Goal: Task Accomplishment & Management: Manage account settings

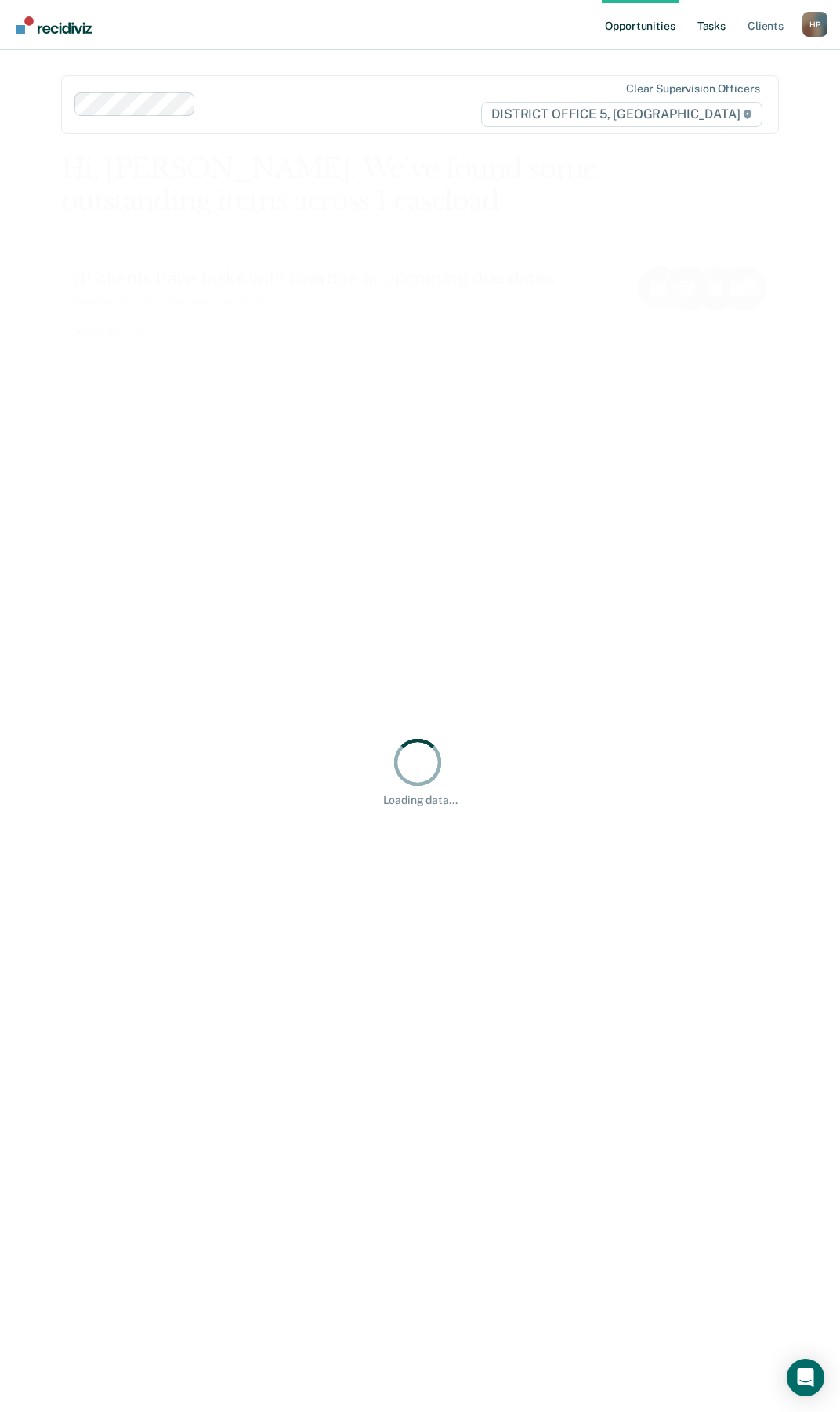
click at [706, 11] on link "Tasks" at bounding box center [710, 25] width 34 height 50
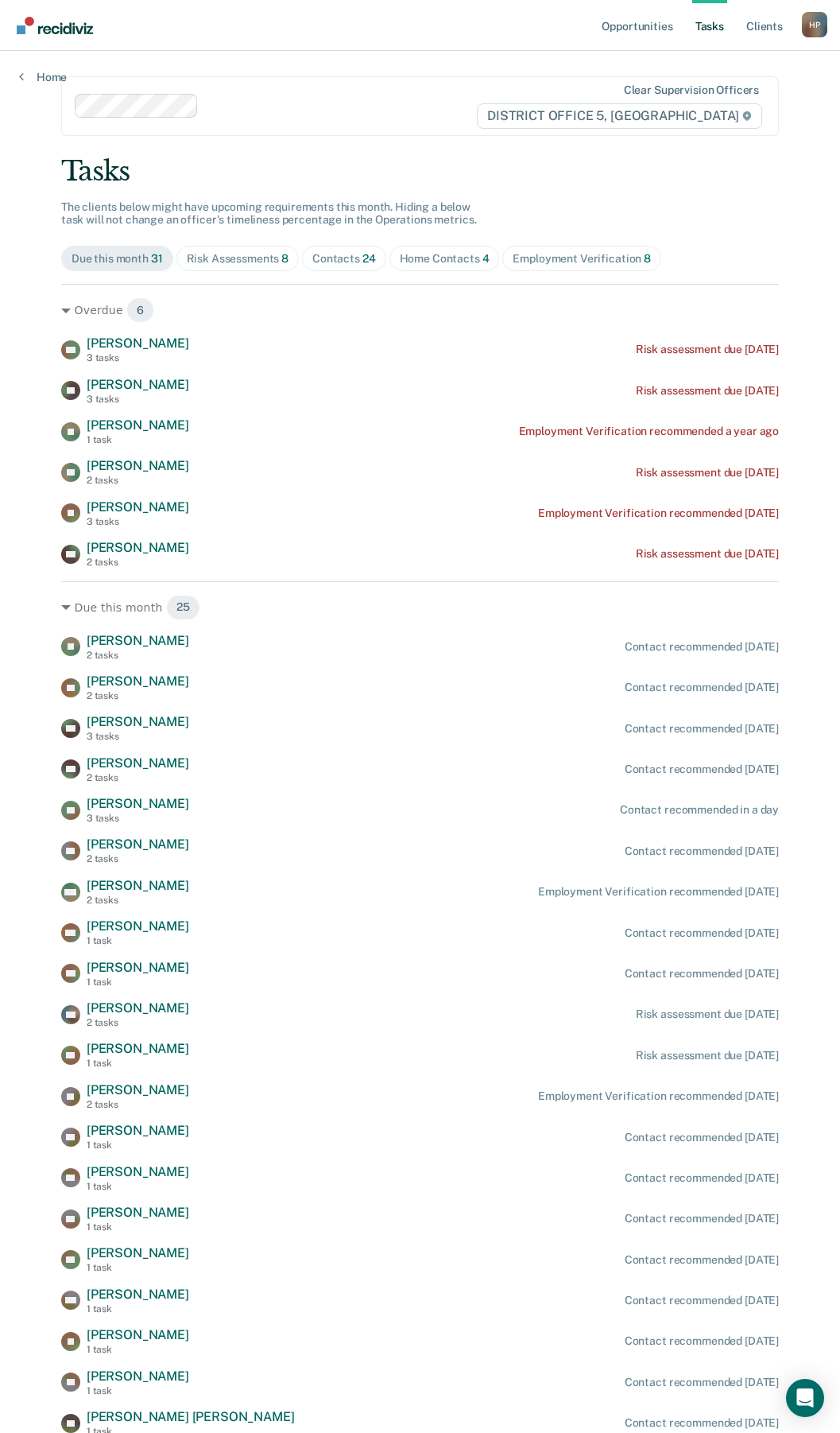
click at [463, 259] on div "Home Contacts 4" at bounding box center [445, 259] width 90 height 14
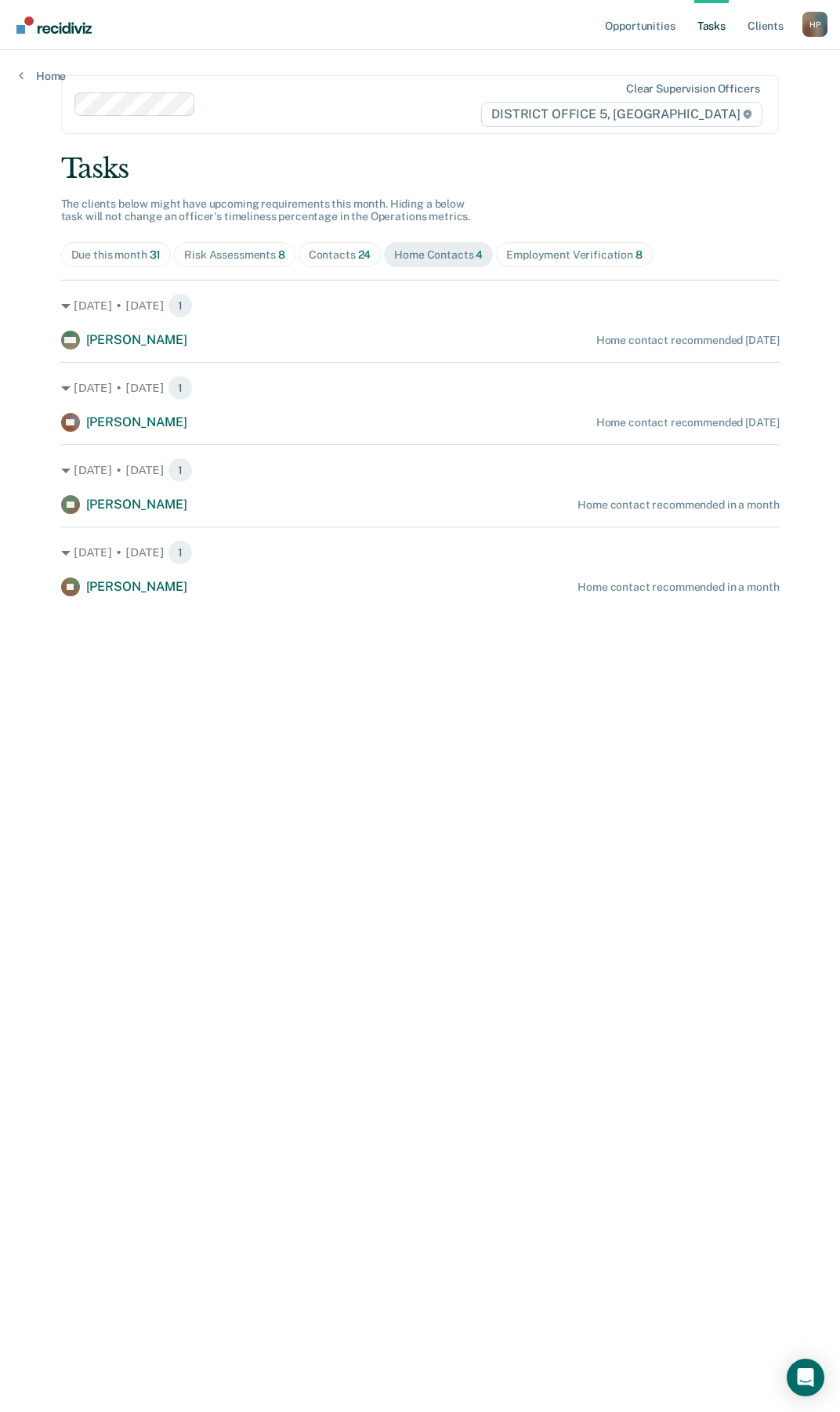
click at [538, 249] on div "Employment Verification 8" at bounding box center [573, 255] width 136 height 13
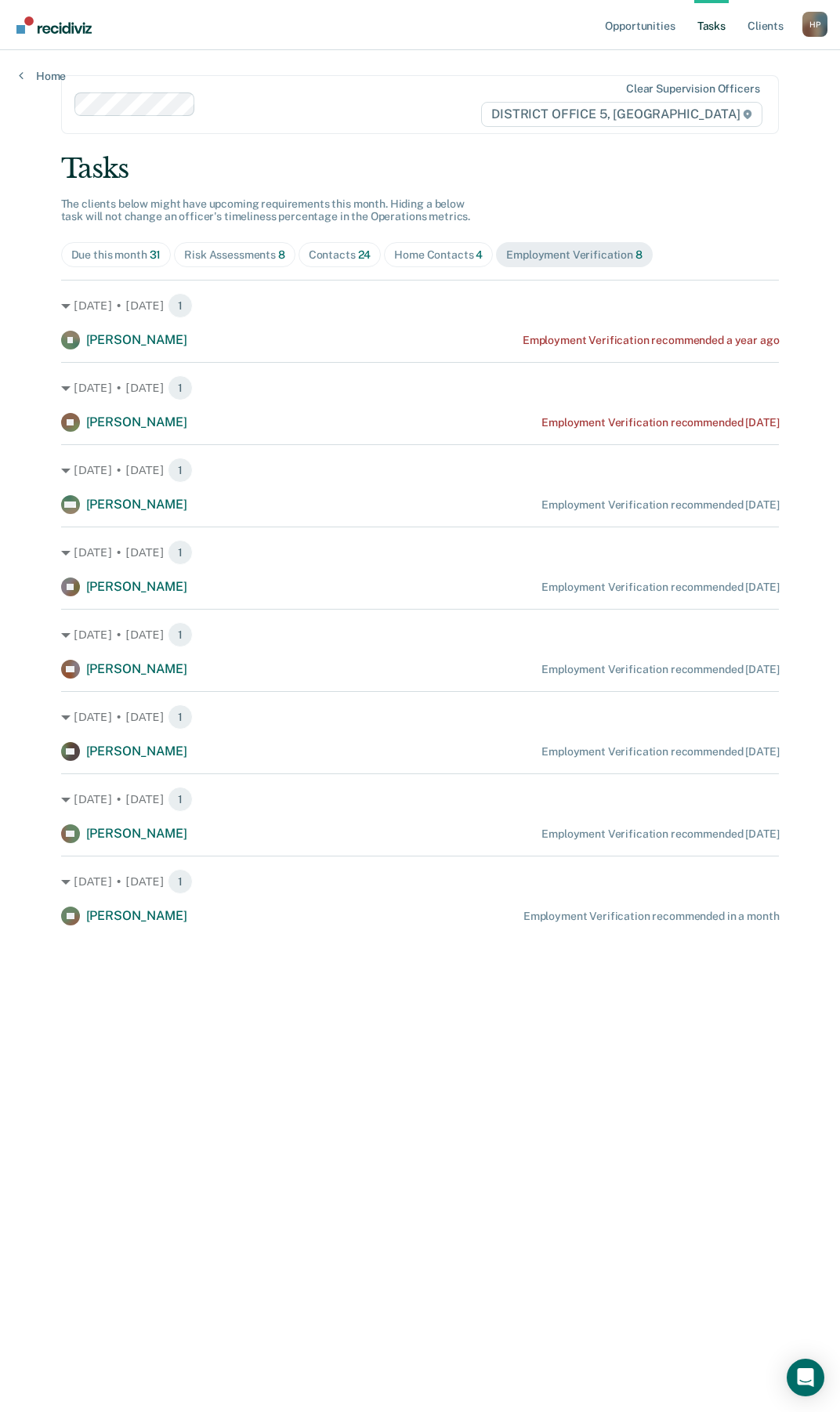
click at [439, 256] on div "Home Contacts 4" at bounding box center [438, 255] width 89 height 13
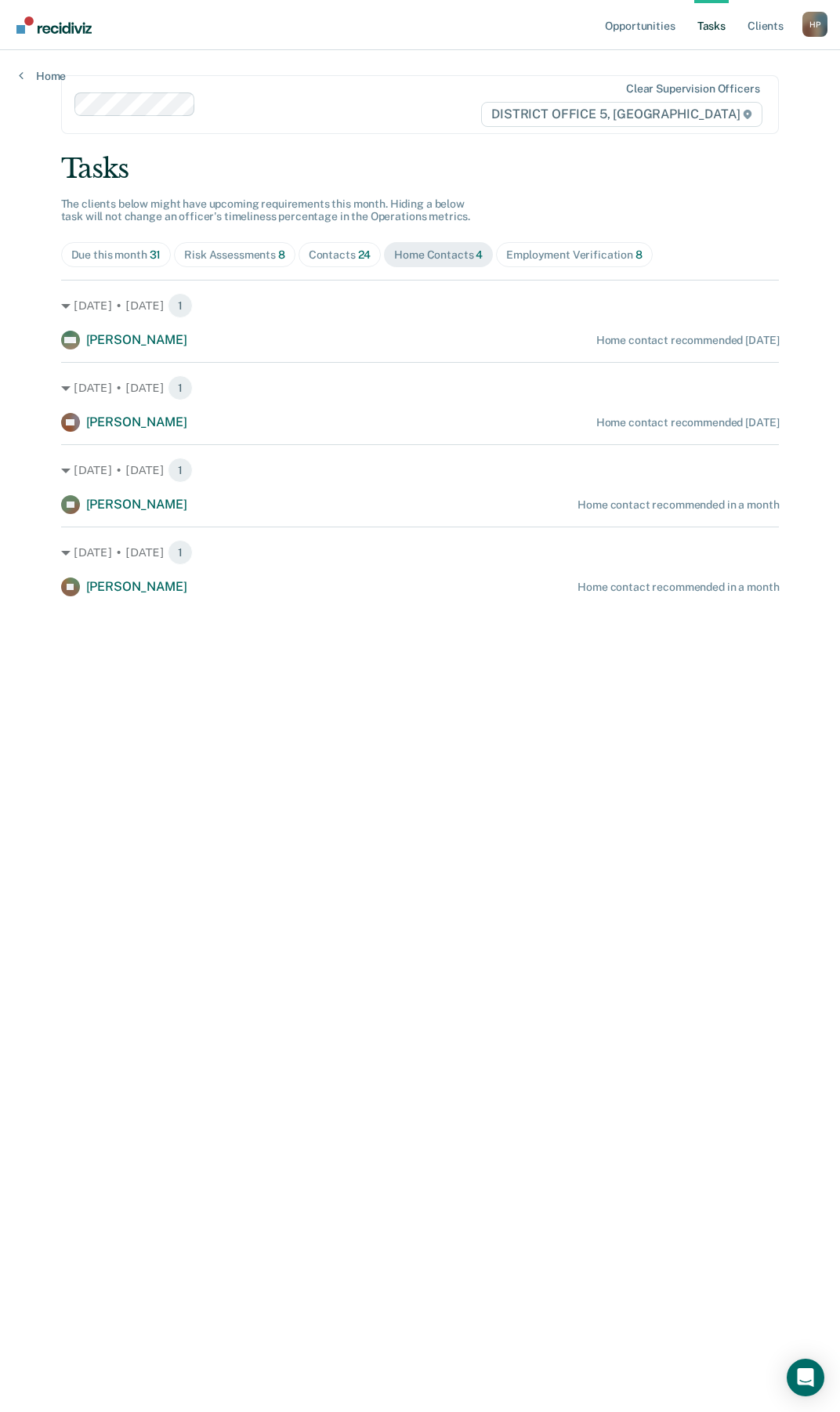
click at [544, 258] on div "Employment Verification 8" at bounding box center [573, 255] width 136 height 13
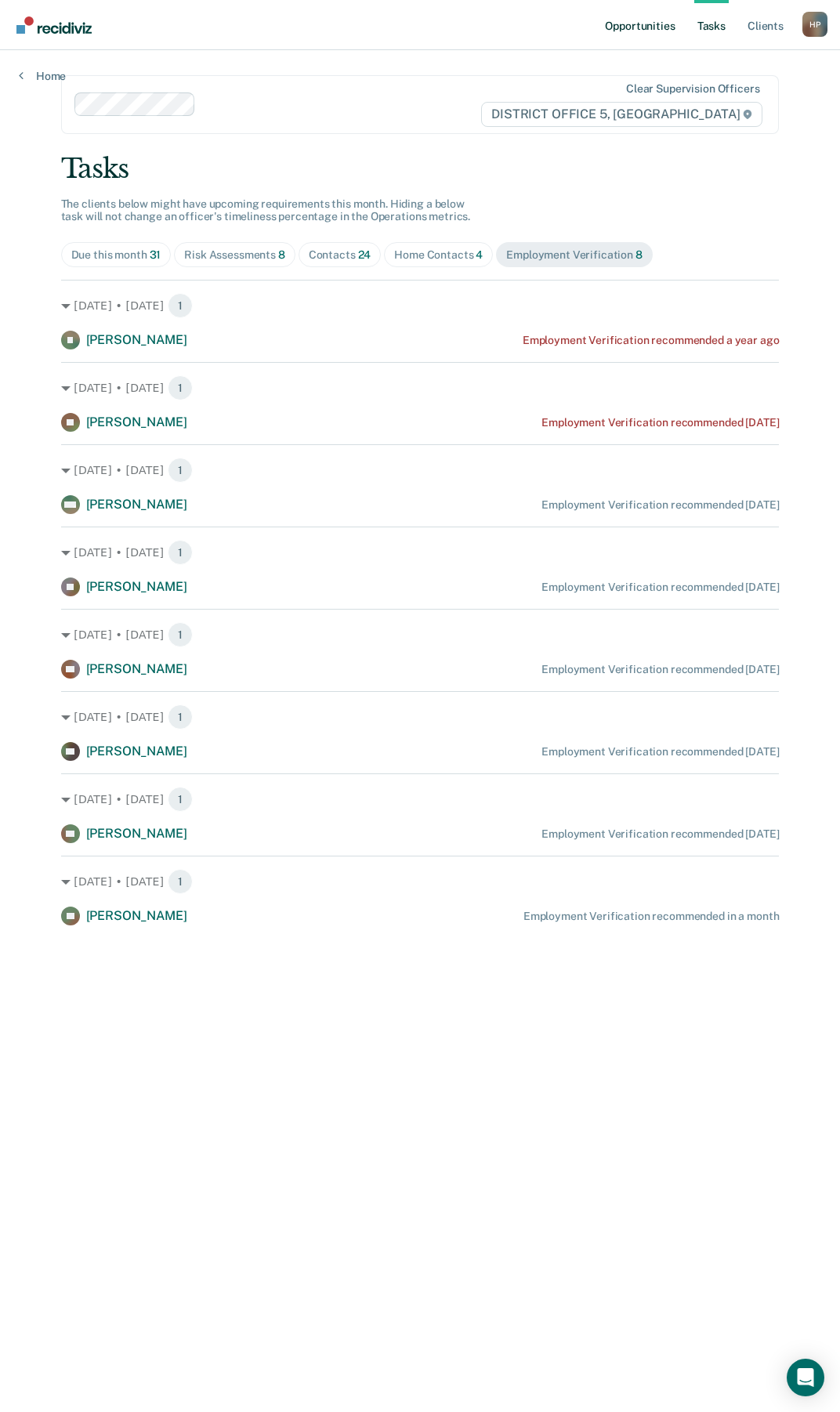
click at [668, 23] on link "Opportunities" at bounding box center [639, 25] width 76 height 50
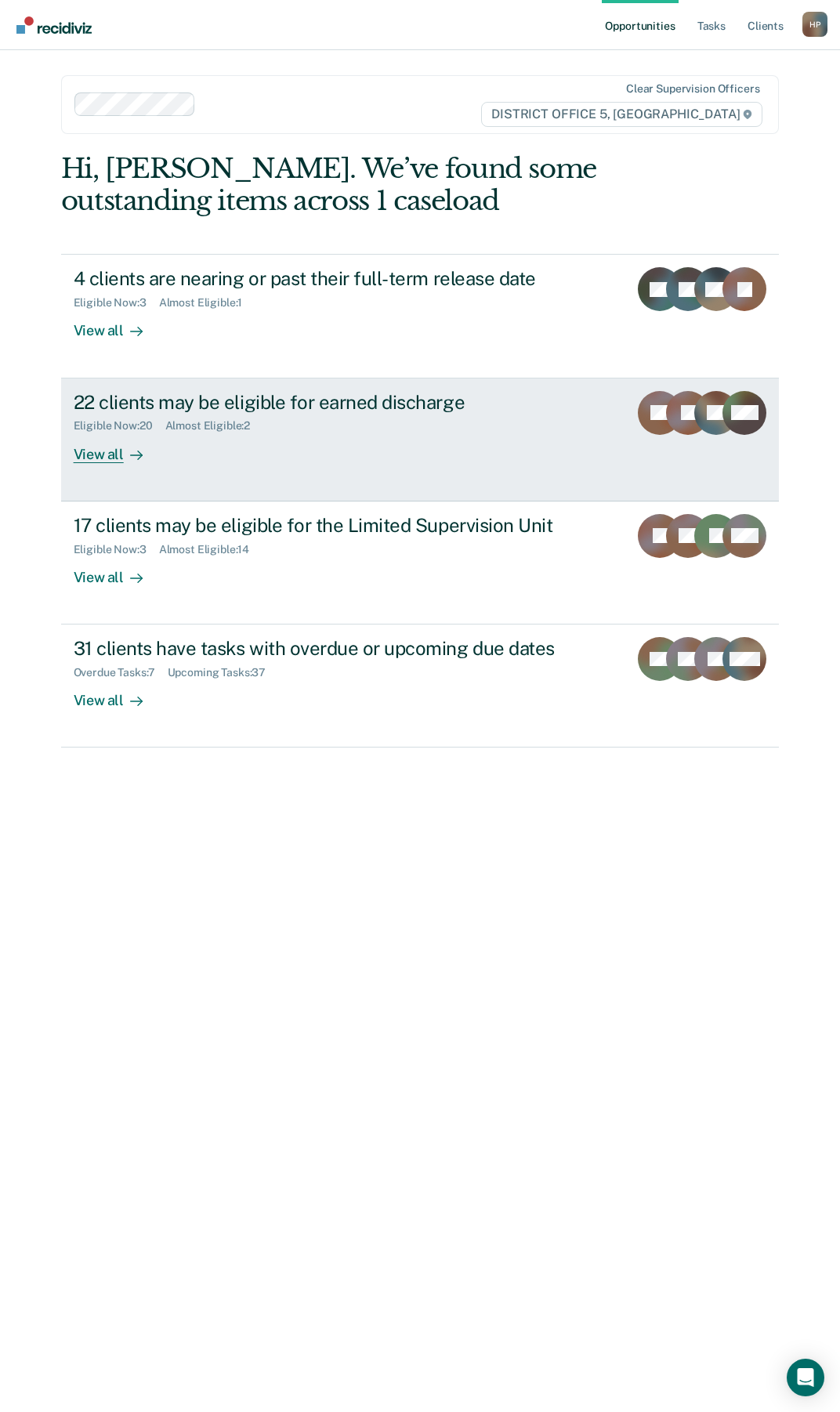
click at [221, 419] on div "Almost Eligible : 2" at bounding box center [214, 426] width 98 height 13
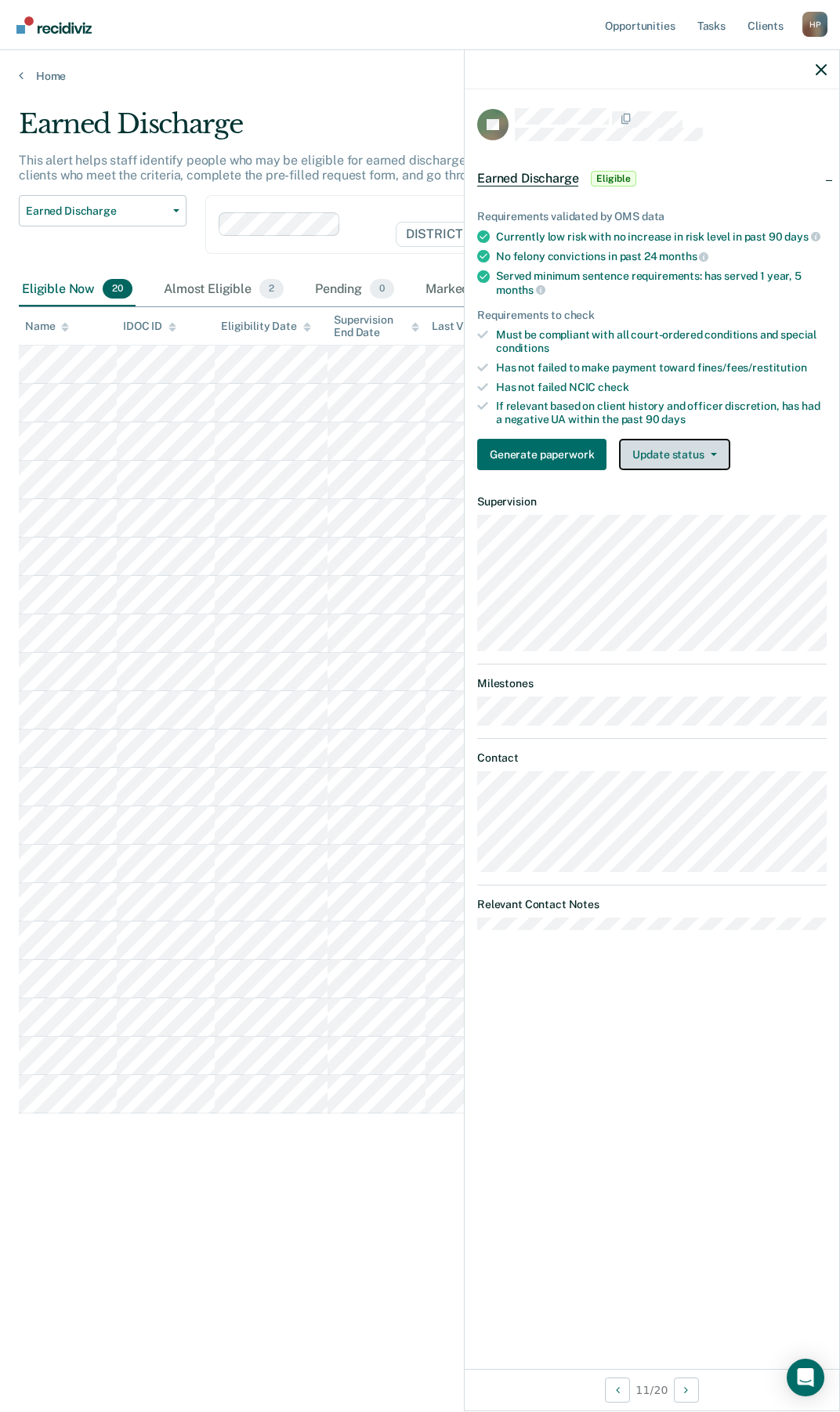
click at [661, 450] on button "Update status" at bounding box center [674, 454] width 110 height 31
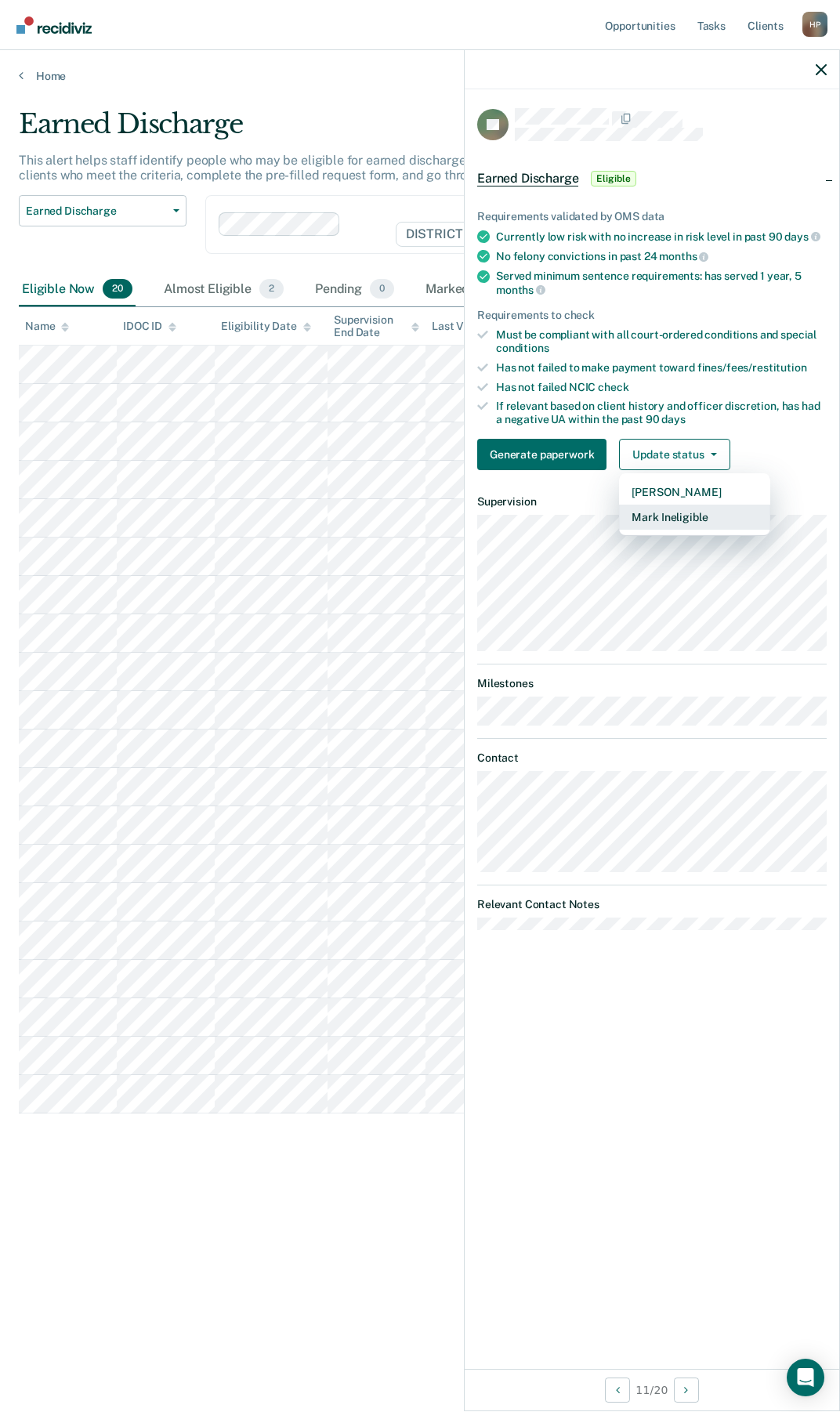
click at [660, 514] on button "Mark Ineligible" at bounding box center [694, 517] width 151 height 25
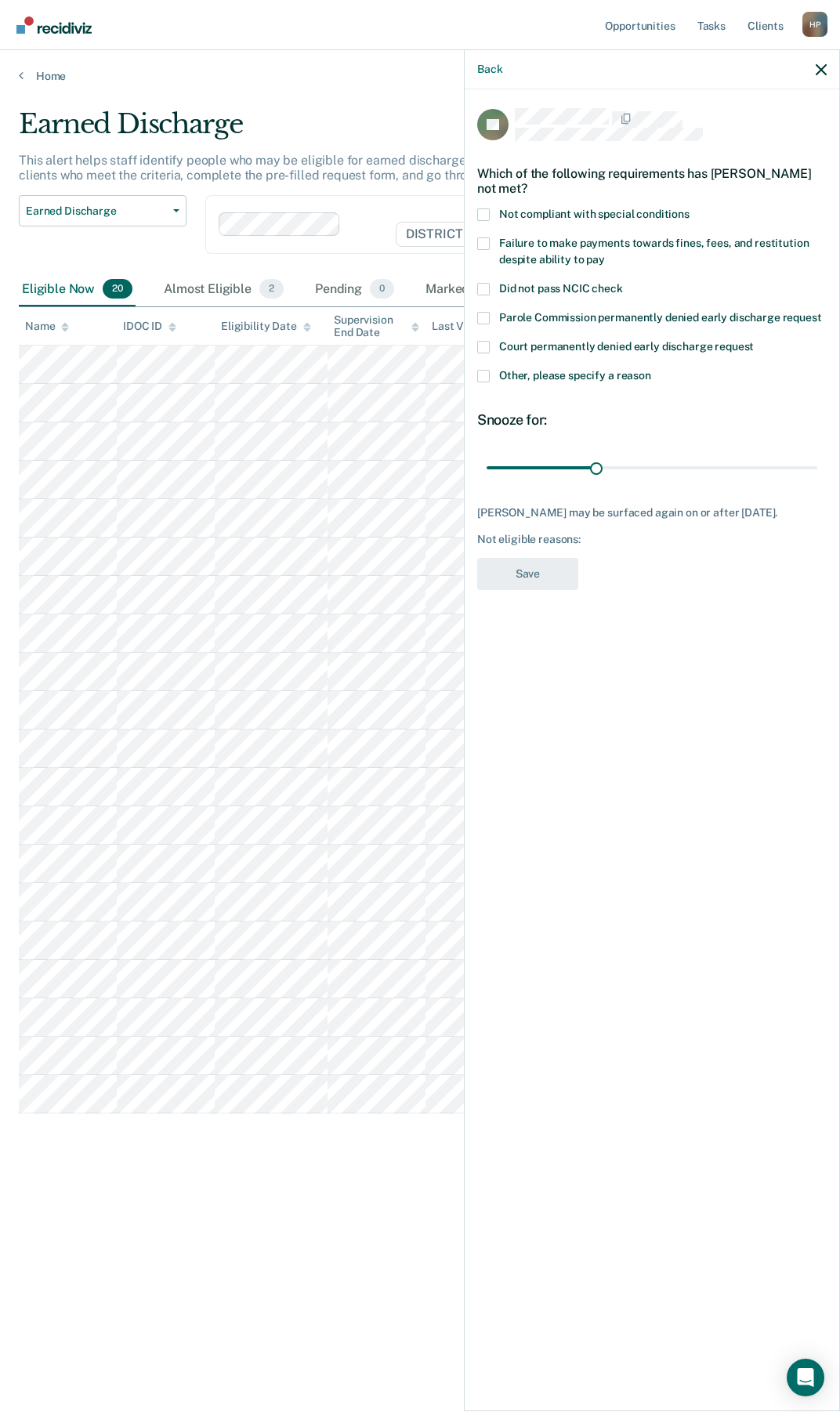
click at [489, 209] on span at bounding box center [483, 214] width 13 height 13
click at [690, 208] on input "Not compliant with special conditions" at bounding box center [690, 208] width 0 height 0
click at [478, 374] on span at bounding box center [483, 375] width 13 height 13
click at [651, 370] on input "Other, please specify a reason" at bounding box center [651, 370] width 0 height 0
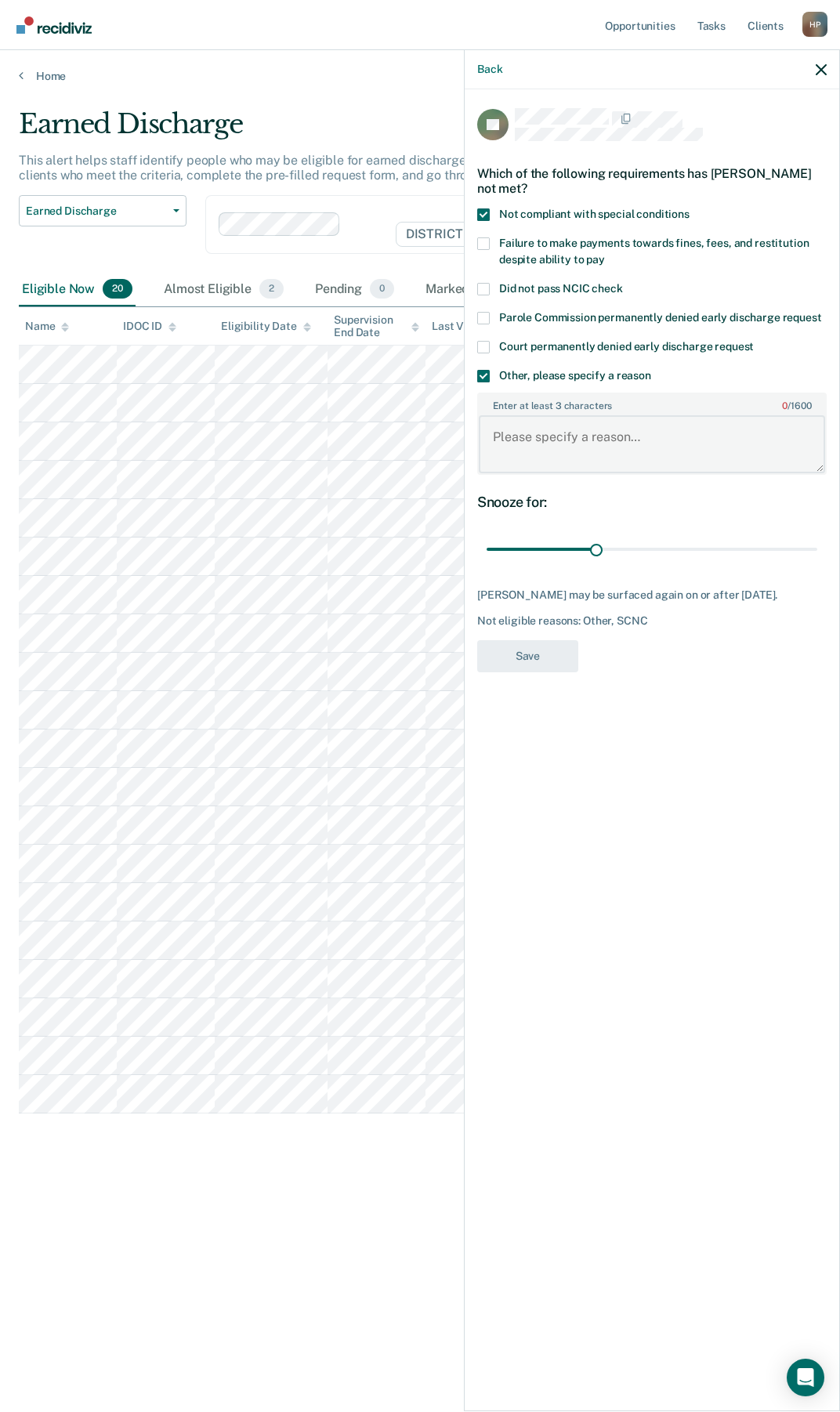
click at [578, 453] on textarea "Enter at least 3 characters 0 / 1600" at bounding box center [652, 444] width 346 height 58
click at [479, 208] on span at bounding box center [483, 214] width 13 height 13
click at [690, 208] on input "Not compliant with special conditions" at bounding box center [690, 208] width 0 height 0
click at [616, 463] on textarea "Enter at least 3 characters 0 / 1600" at bounding box center [652, 444] width 346 height 58
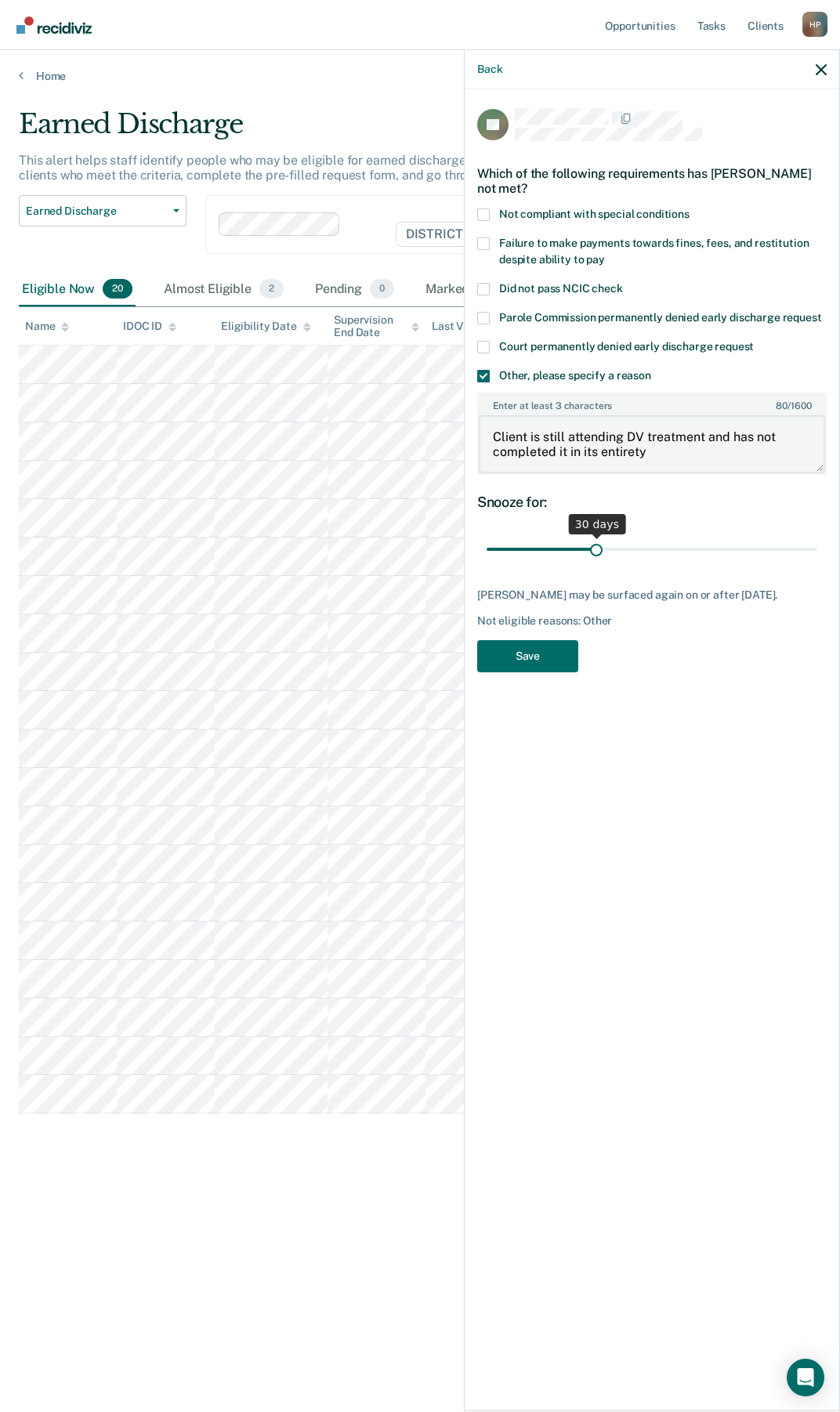
type textarea "Client is still attending DV treatment and has not completed it in its entirety"
drag, startPoint x: 605, startPoint y: 540, endPoint x: 824, endPoint y: 546, distance: 219.1
type input "90"
click at [817, 546] on input "range" at bounding box center [651, 549] width 330 height 28
click at [556, 670] on button "Save" at bounding box center [527, 656] width 101 height 32
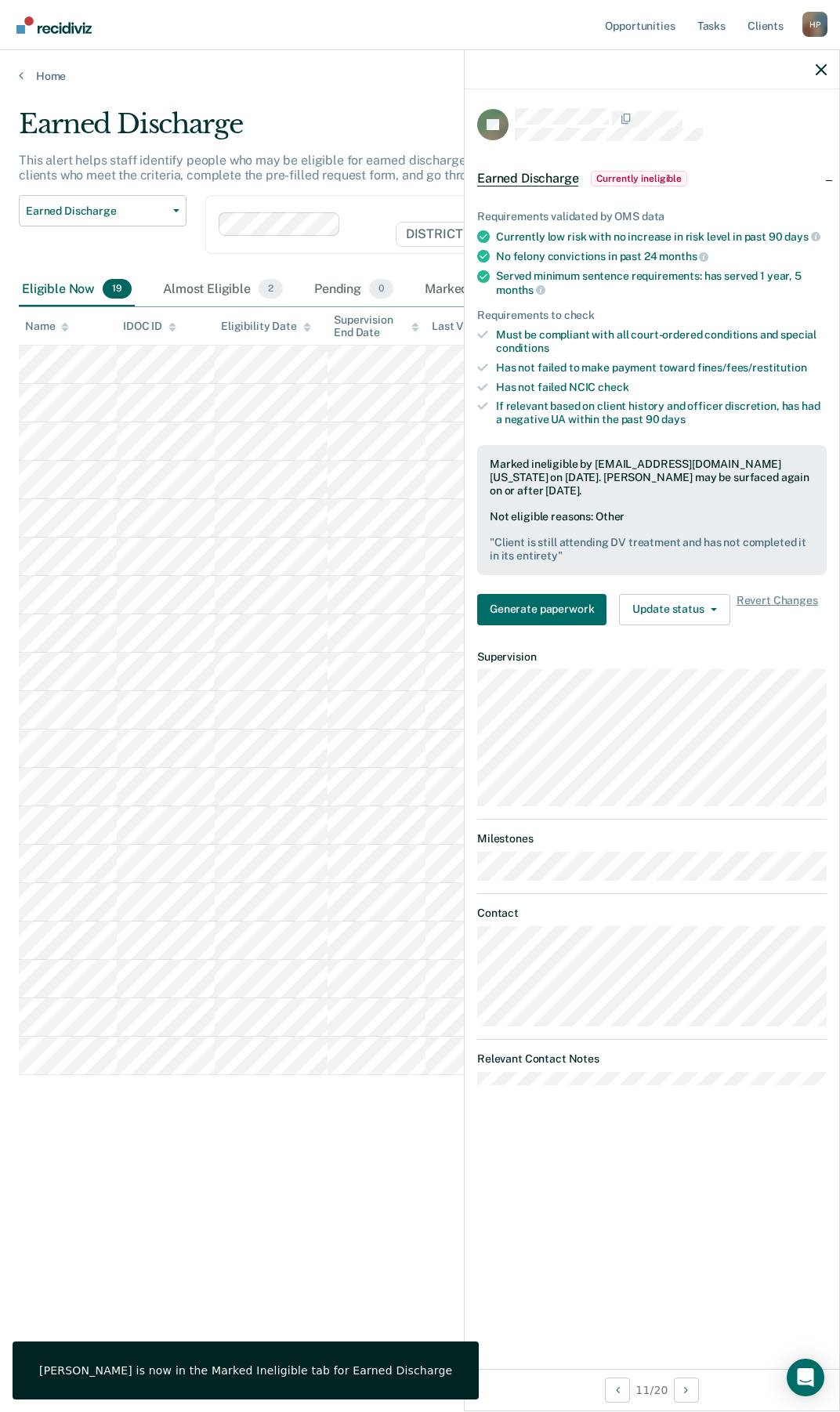
click at [814, 71] on div at bounding box center [652, 69] width 374 height 39
click at [812, 81] on div at bounding box center [652, 69] width 374 height 39
click at [820, 61] on div at bounding box center [652, 69] width 374 height 39
click at [817, 69] on icon "button" at bounding box center [821, 69] width 11 height 11
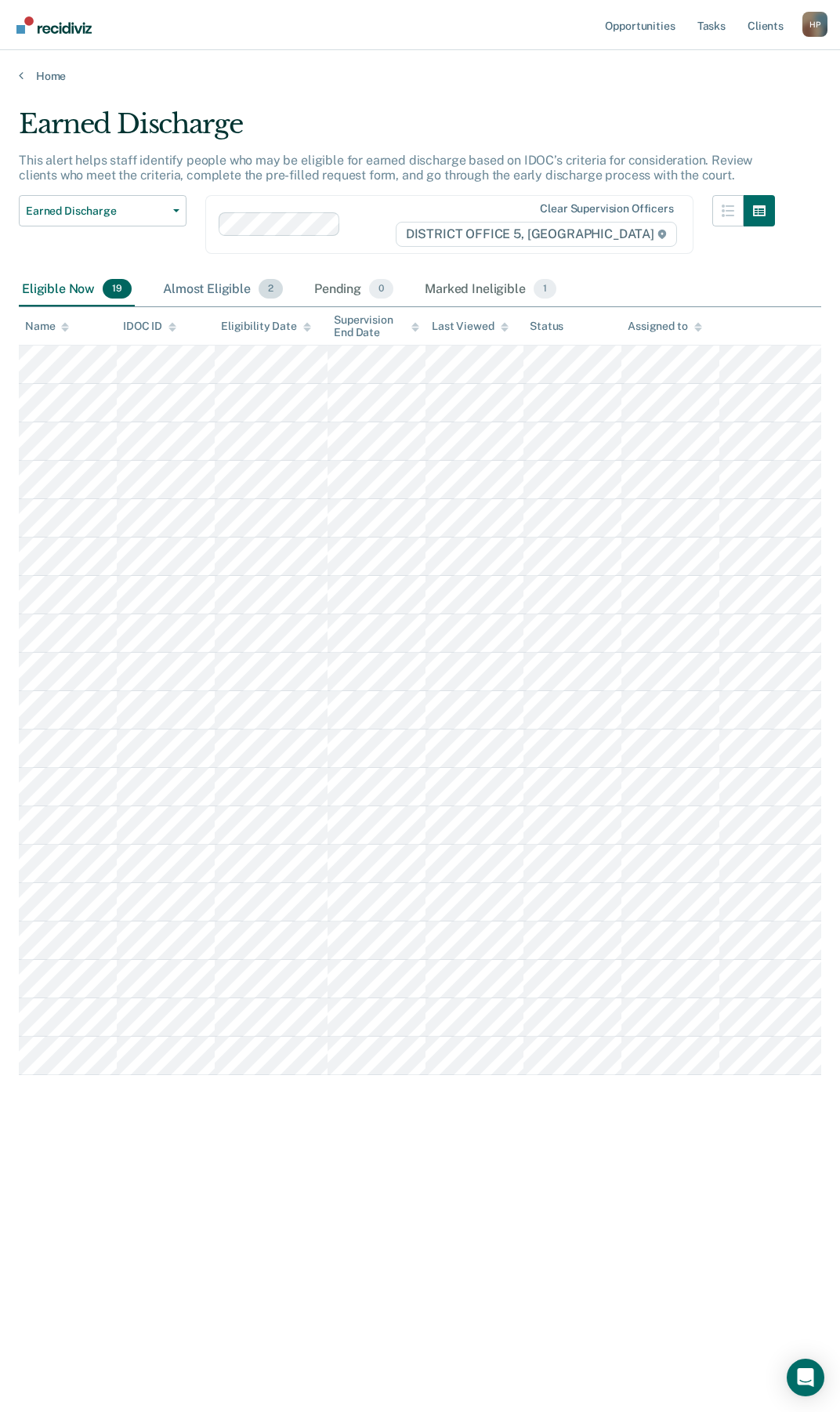
click at [226, 292] on div "Almost Eligible 2" at bounding box center [222, 289] width 126 height 34
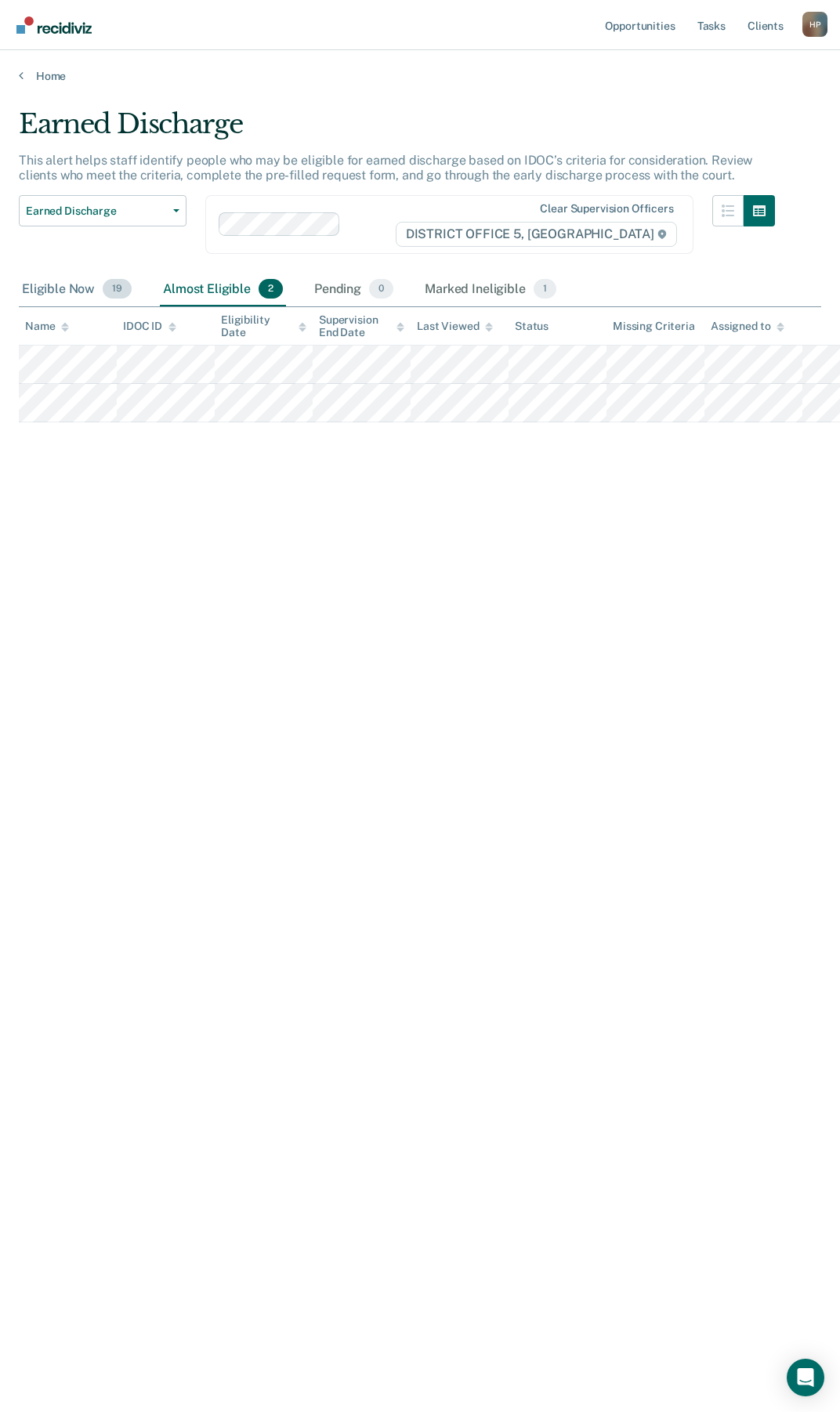
click at [82, 298] on div "Eligible Now 19" at bounding box center [76, 289] width 116 height 34
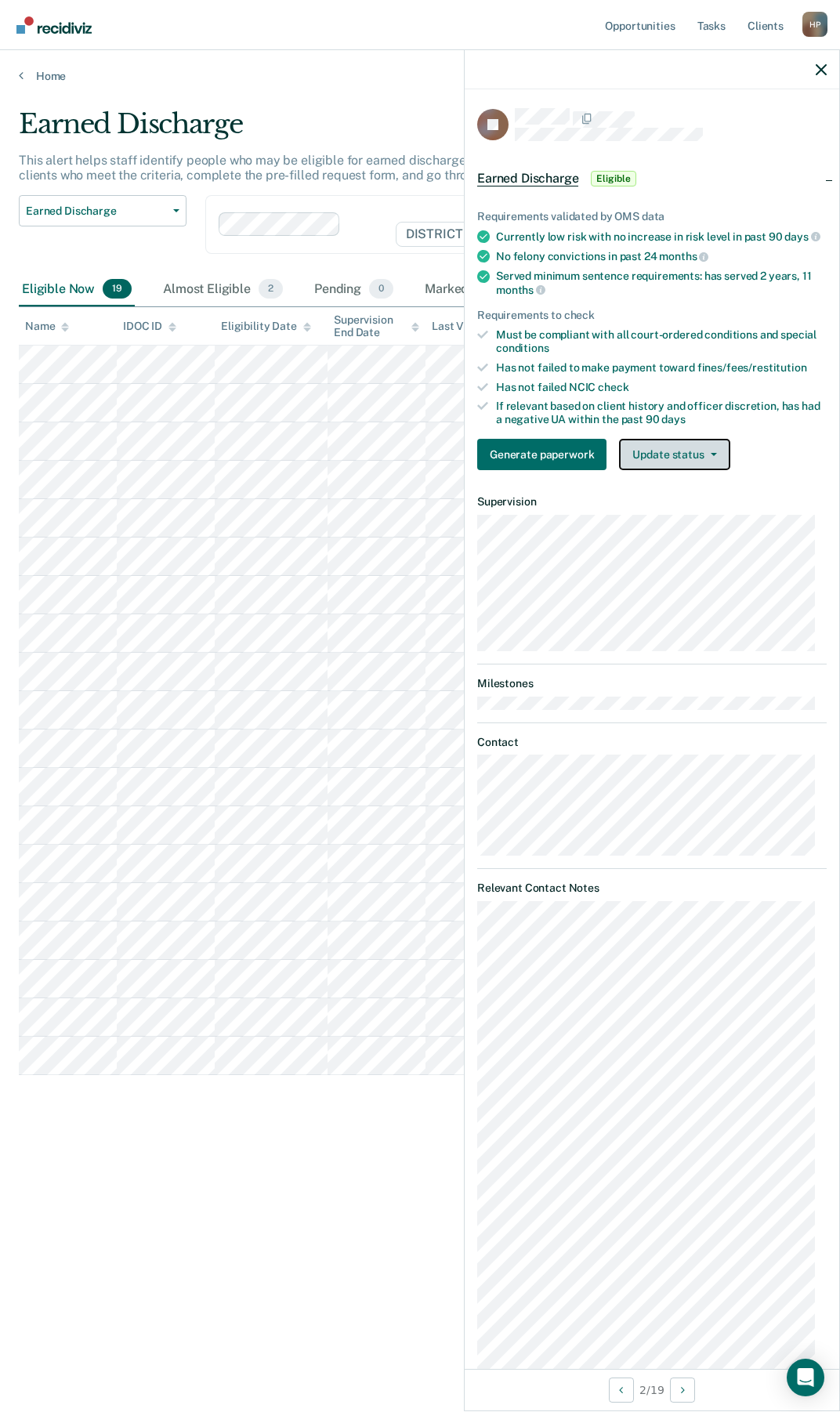
click at [655, 466] on button "Update status" at bounding box center [674, 454] width 110 height 31
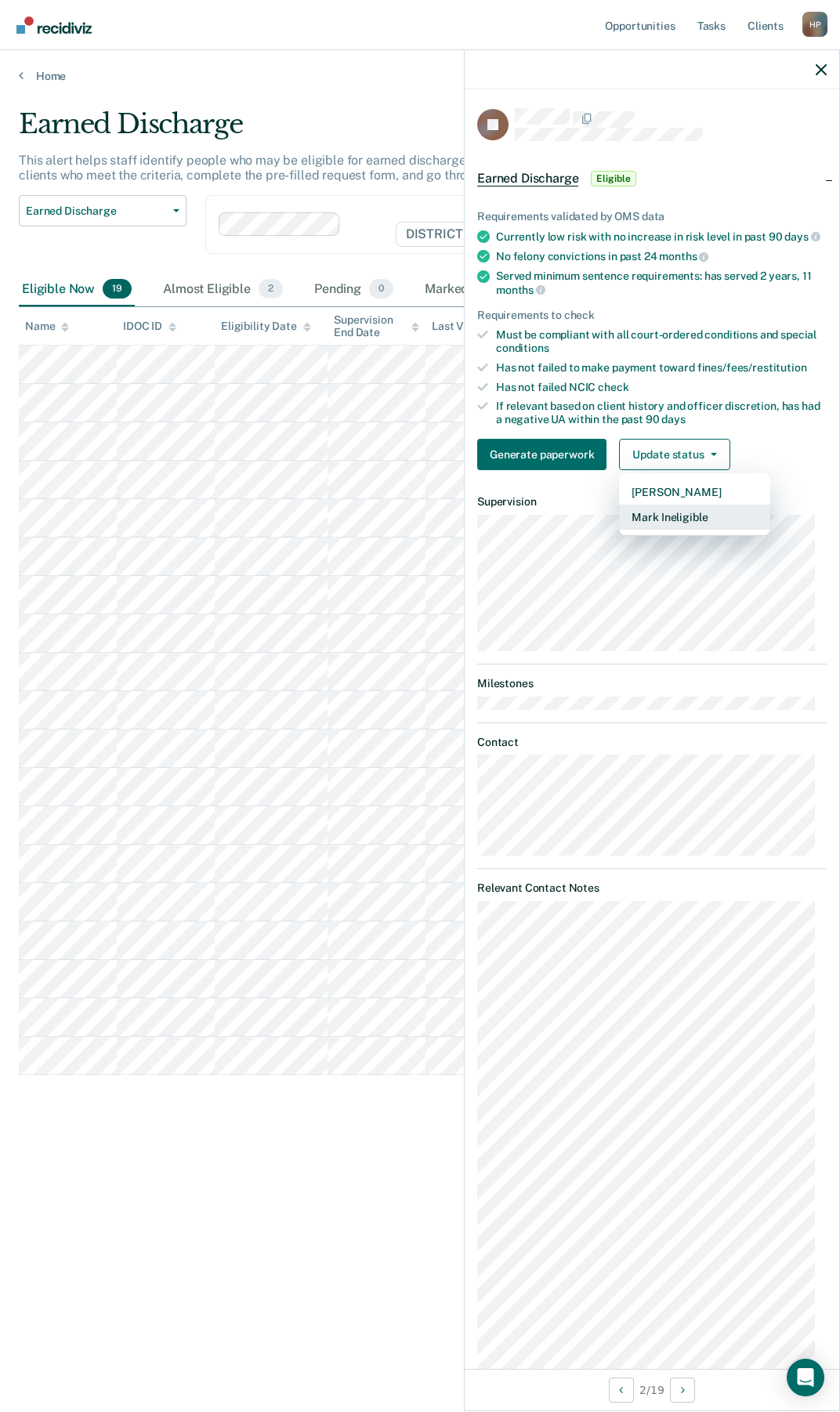
click at [651, 528] on button "Mark Ineligible" at bounding box center [694, 517] width 151 height 25
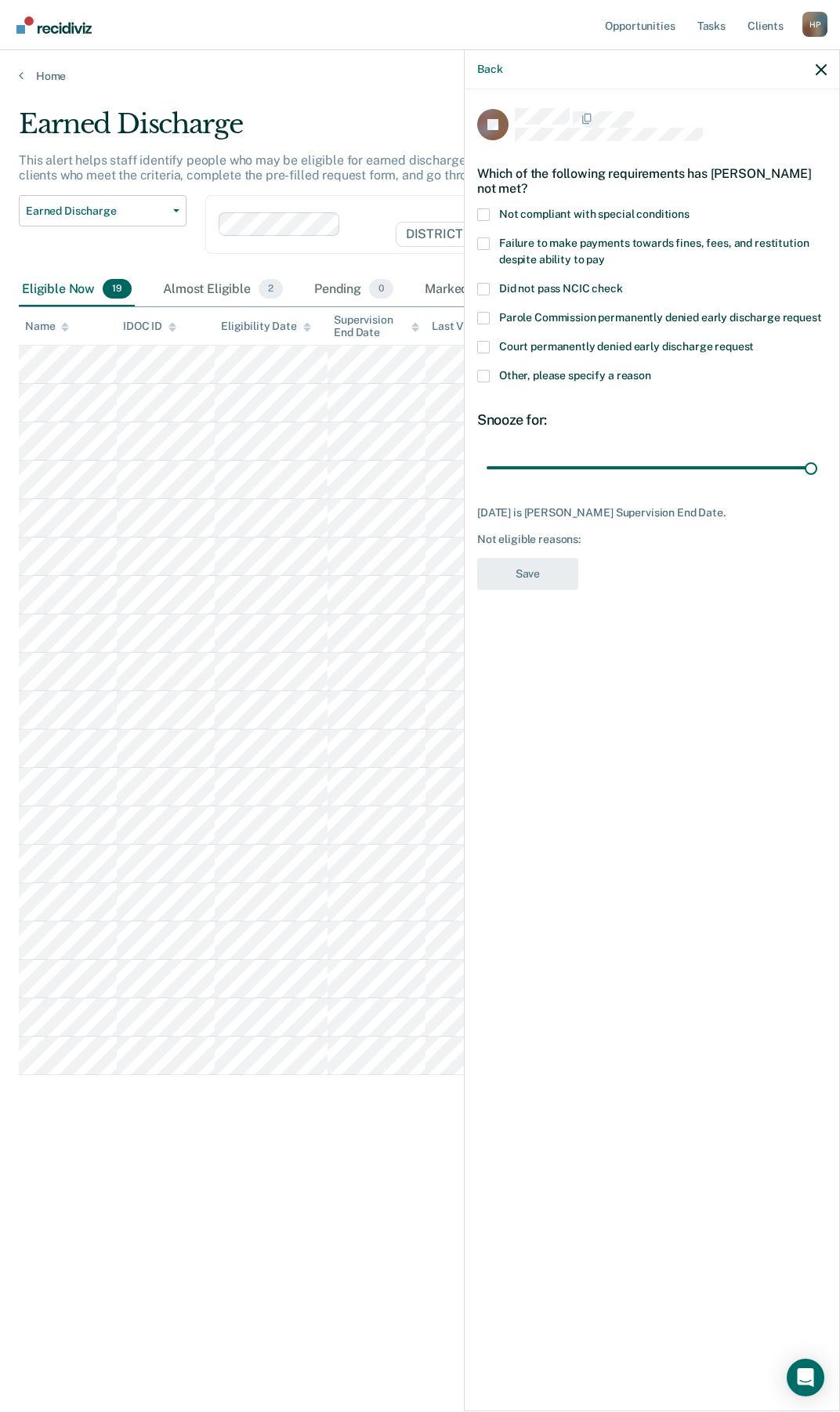
click at [481, 237] on span at bounding box center [483, 243] width 13 height 13
click at [604, 254] on input "Failure to make payments towards fines, fees, and restitution despite ability t…" at bounding box center [604, 254] width 0 height 0
click at [554, 558] on button "Save" at bounding box center [527, 573] width 101 height 32
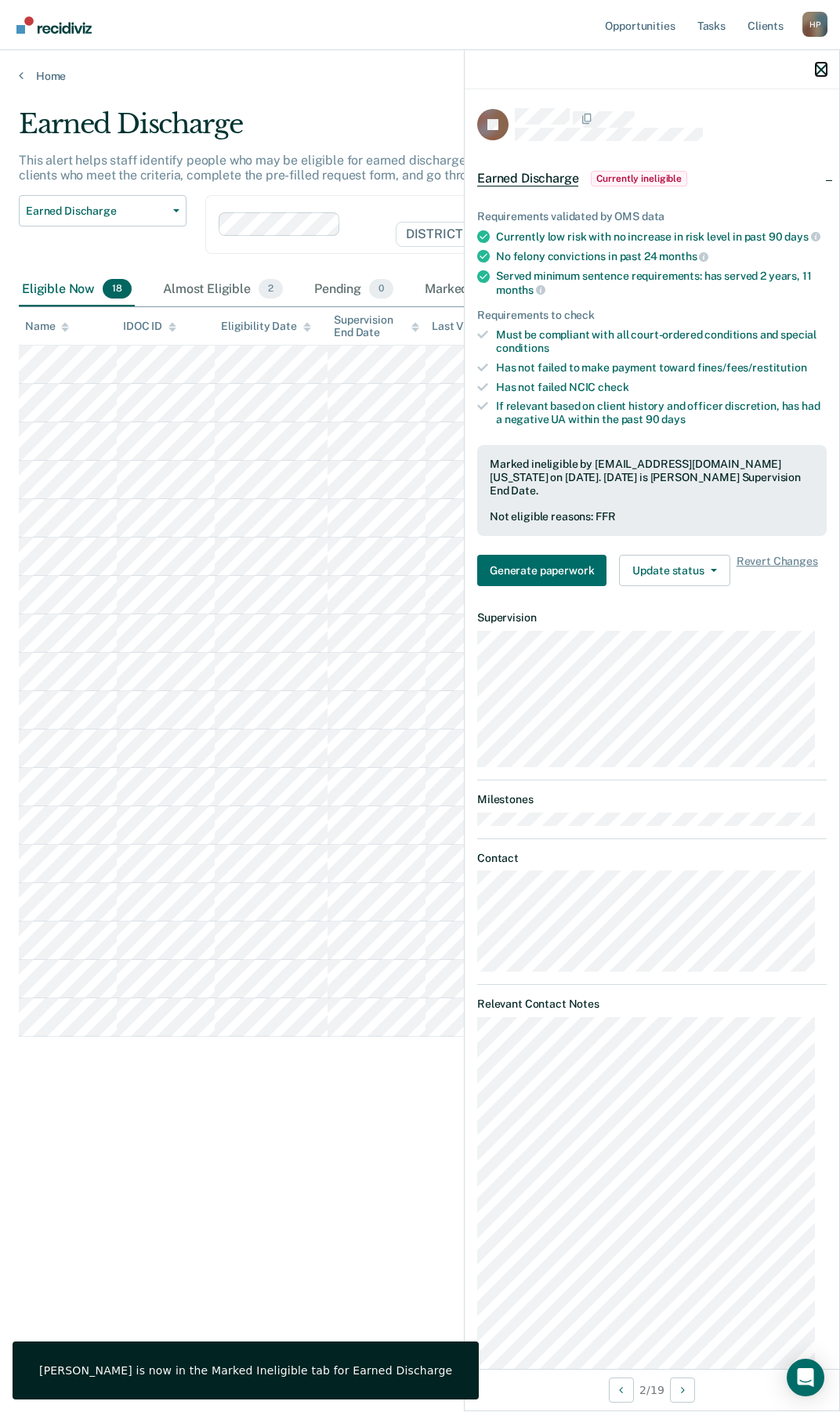
click at [822, 69] on icon "button" at bounding box center [821, 69] width 11 height 11
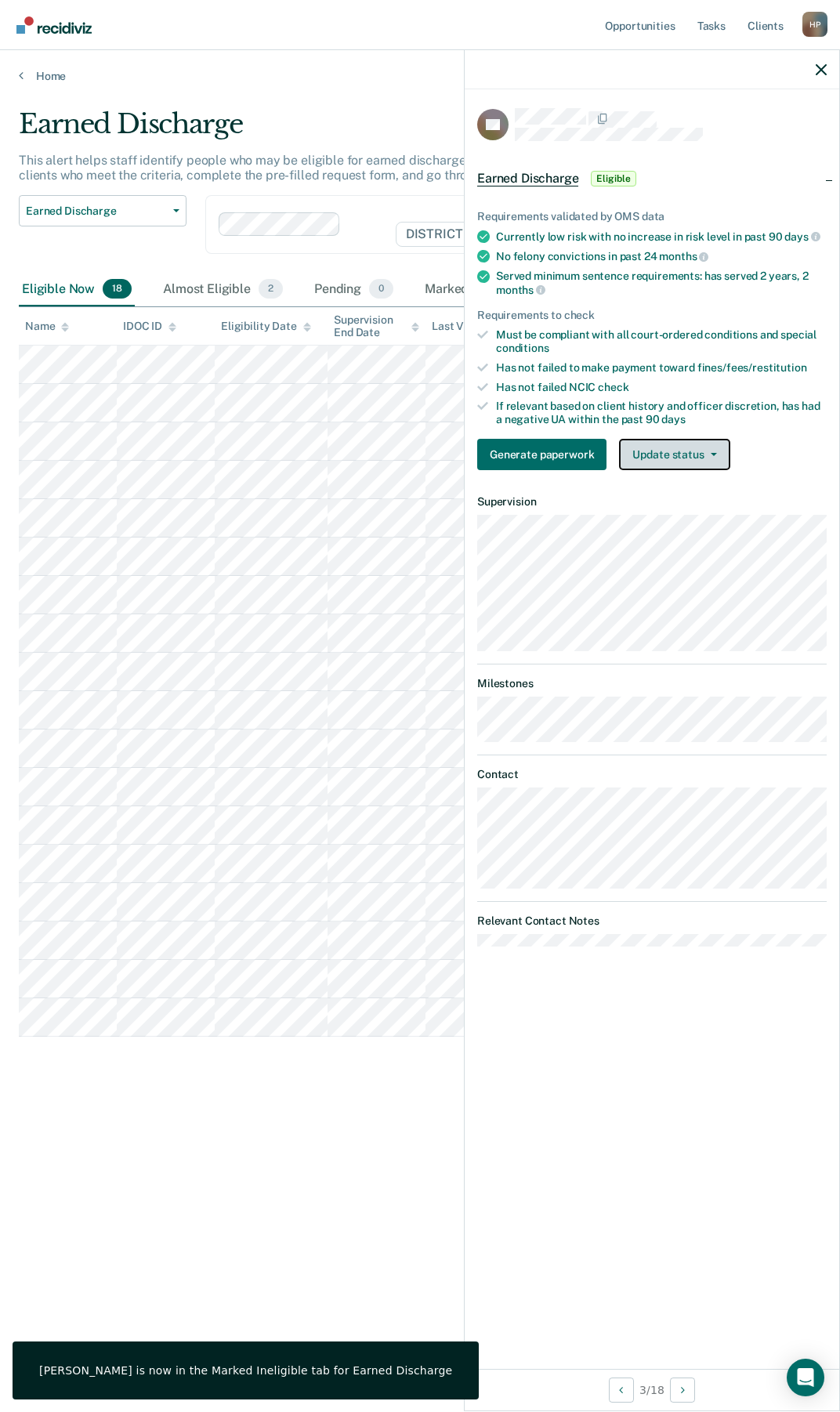
click at [672, 451] on button "Update status" at bounding box center [674, 454] width 110 height 31
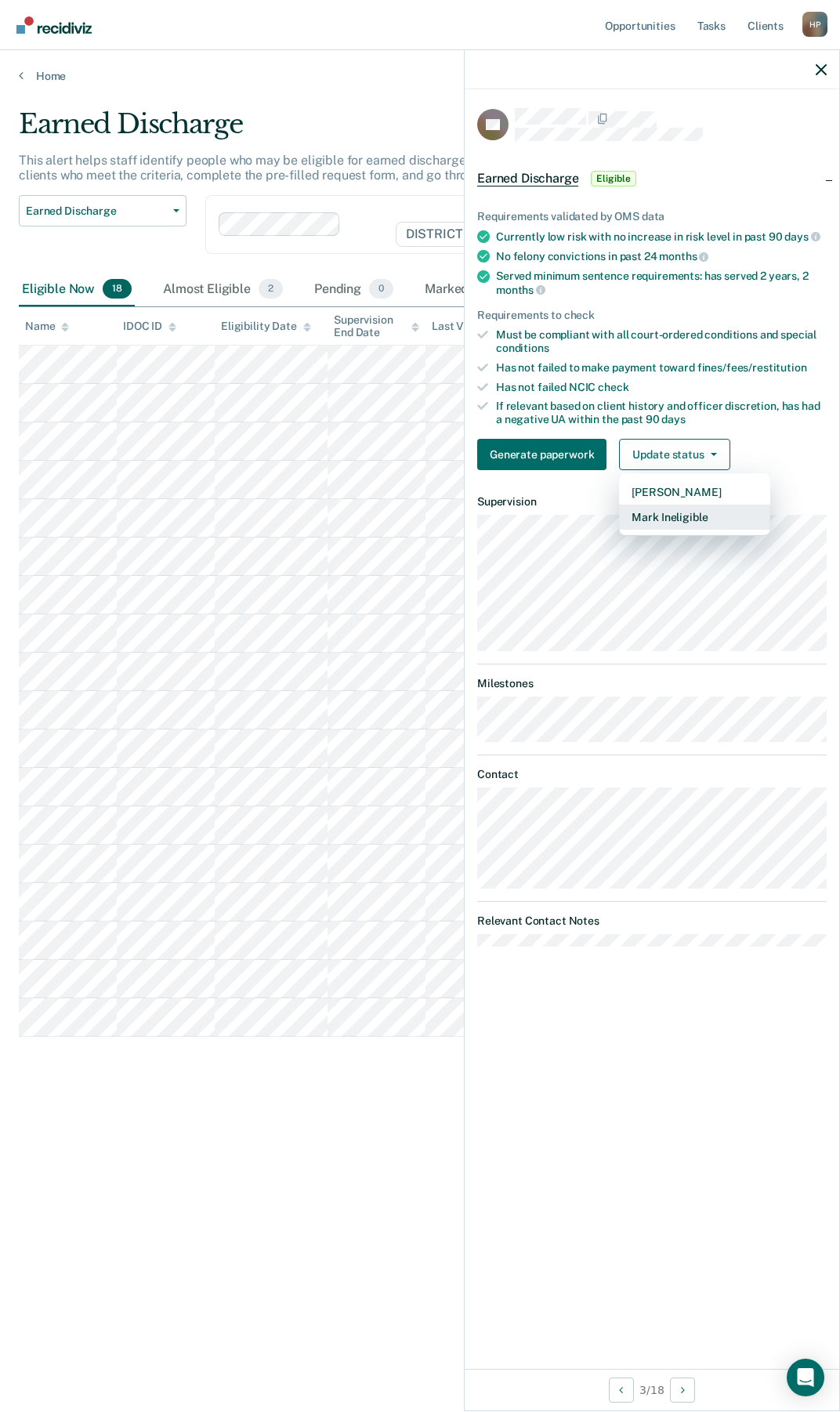
click at [664, 516] on button "Mark Ineligible" at bounding box center [694, 517] width 151 height 25
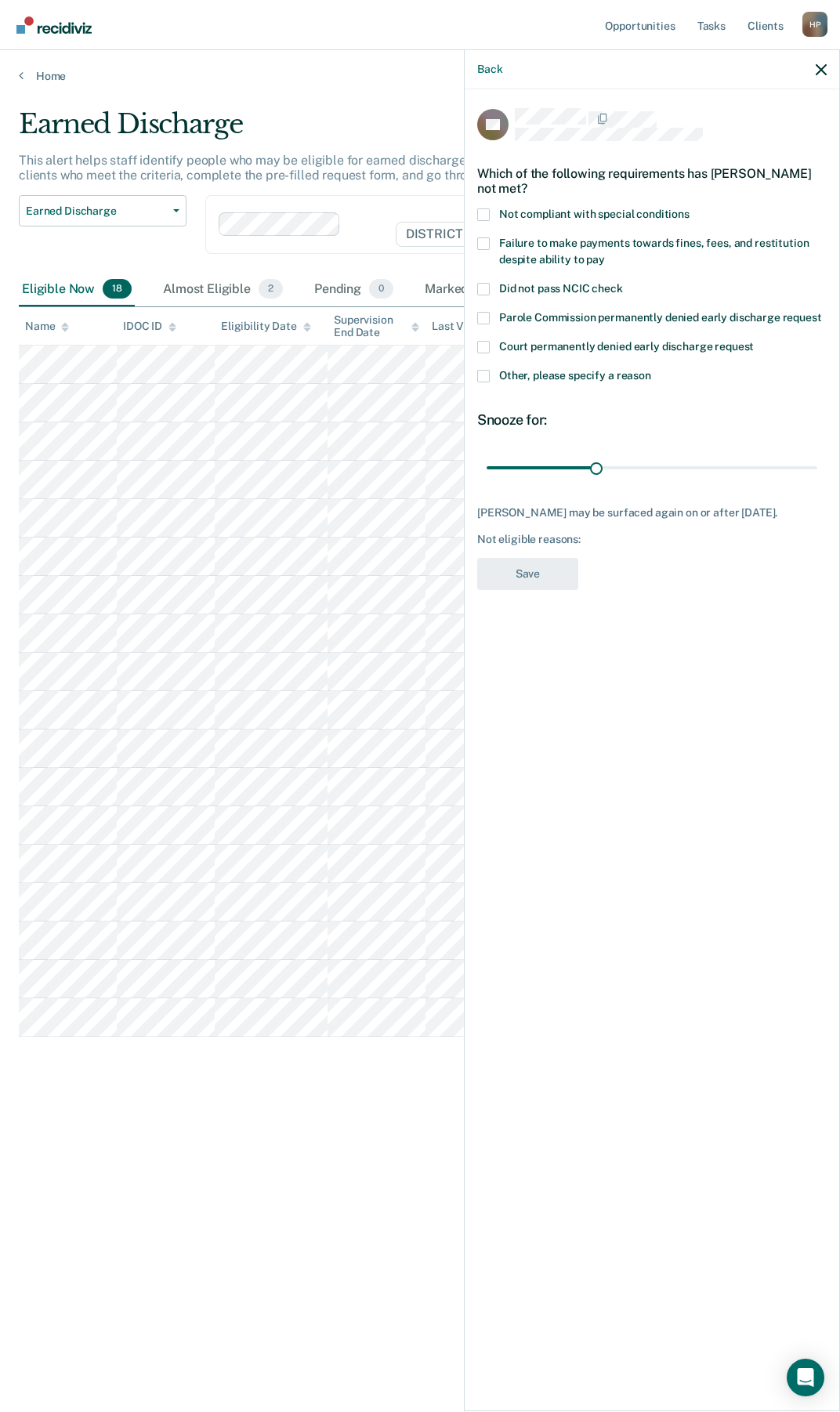
click at [491, 389] on div "Other, please specify a reason" at bounding box center [652, 384] width 349 height 29
click at [491, 376] on label "Other, please specify a reason" at bounding box center [652, 378] width 349 height 17
click at [651, 370] on input "Other, please specify a reason" at bounding box center [651, 370] width 0 height 0
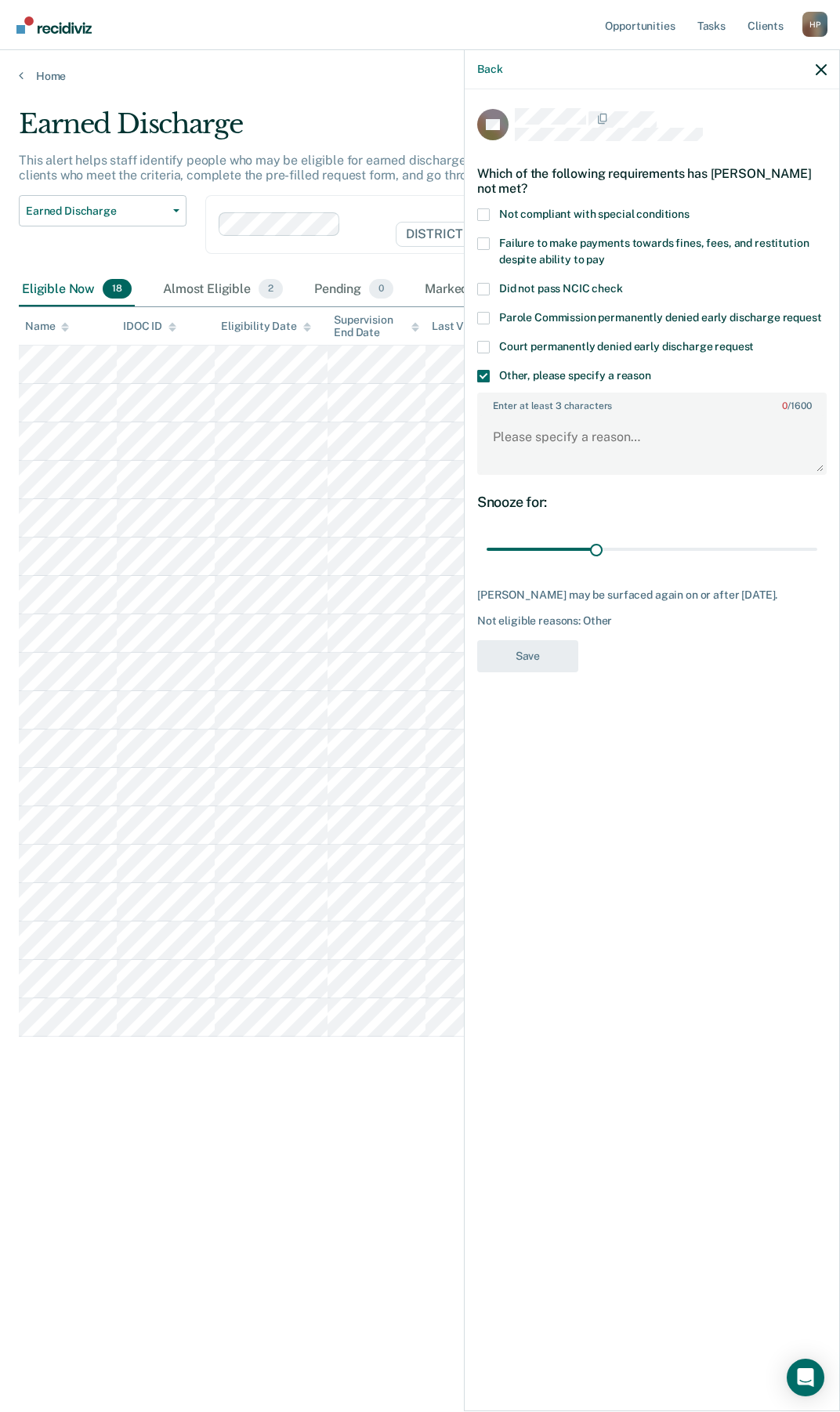
click at [557, 486] on div "KS Which of the following requirements has [PERSON_NAME] not met? Not compliant…" at bounding box center [652, 395] width 349 height 573
click at [560, 452] on textarea "Enter at least 3 characters 0 / 1600" at bounding box center [652, 444] width 346 height 58
type textarea "PV Status"
click at [818, 545] on div "30 days" at bounding box center [652, 549] width 349 height 28
type input "90"
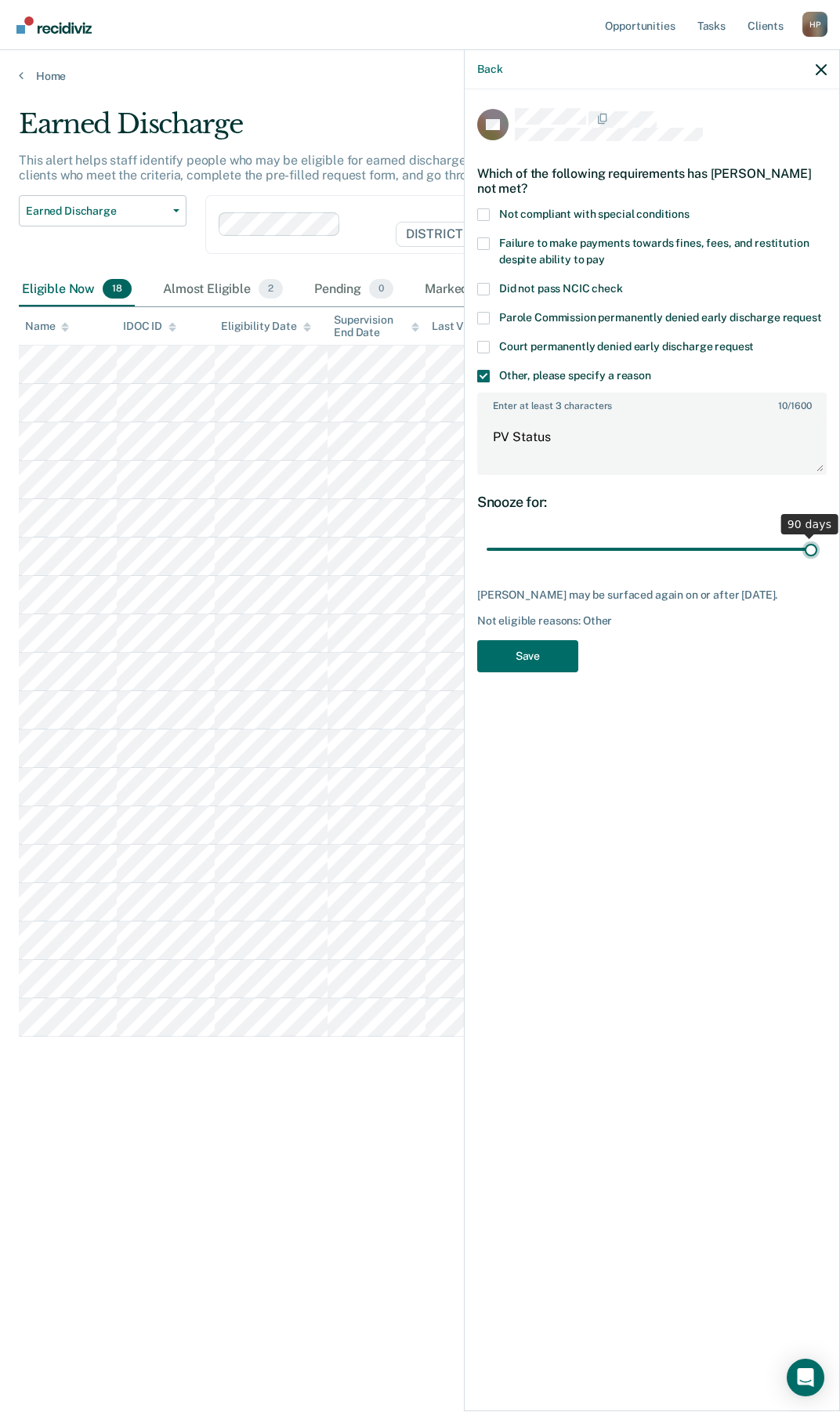
click at [815, 550] on input "range" at bounding box center [651, 549] width 330 height 28
click at [522, 659] on button "Save" at bounding box center [527, 656] width 101 height 32
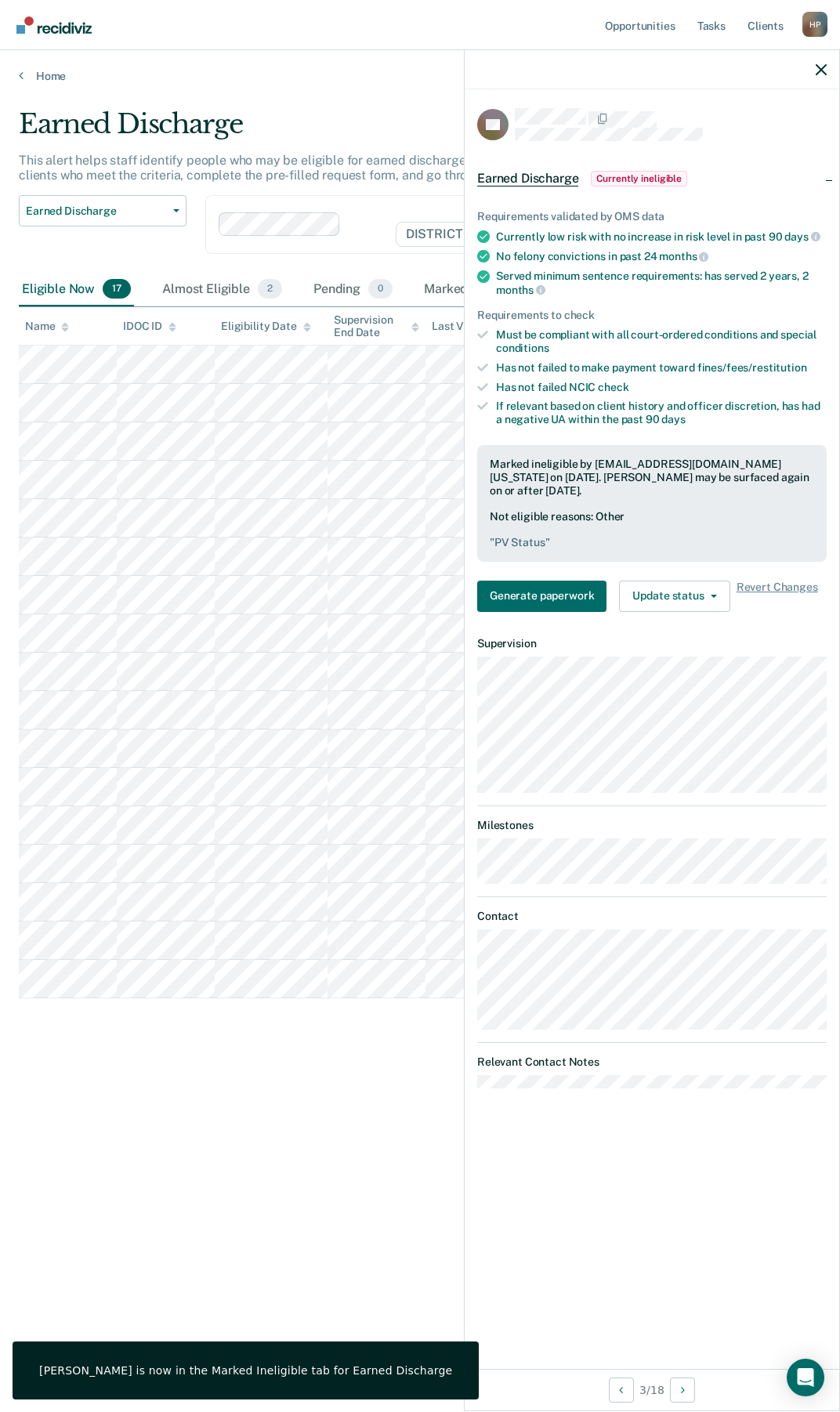
click at [809, 69] on div at bounding box center [652, 69] width 374 height 39
click at [814, 64] on div at bounding box center [652, 69] width 374 height 39
click at [819, 64] on button "button" at bounding box center [821, 69] width 11 height 13
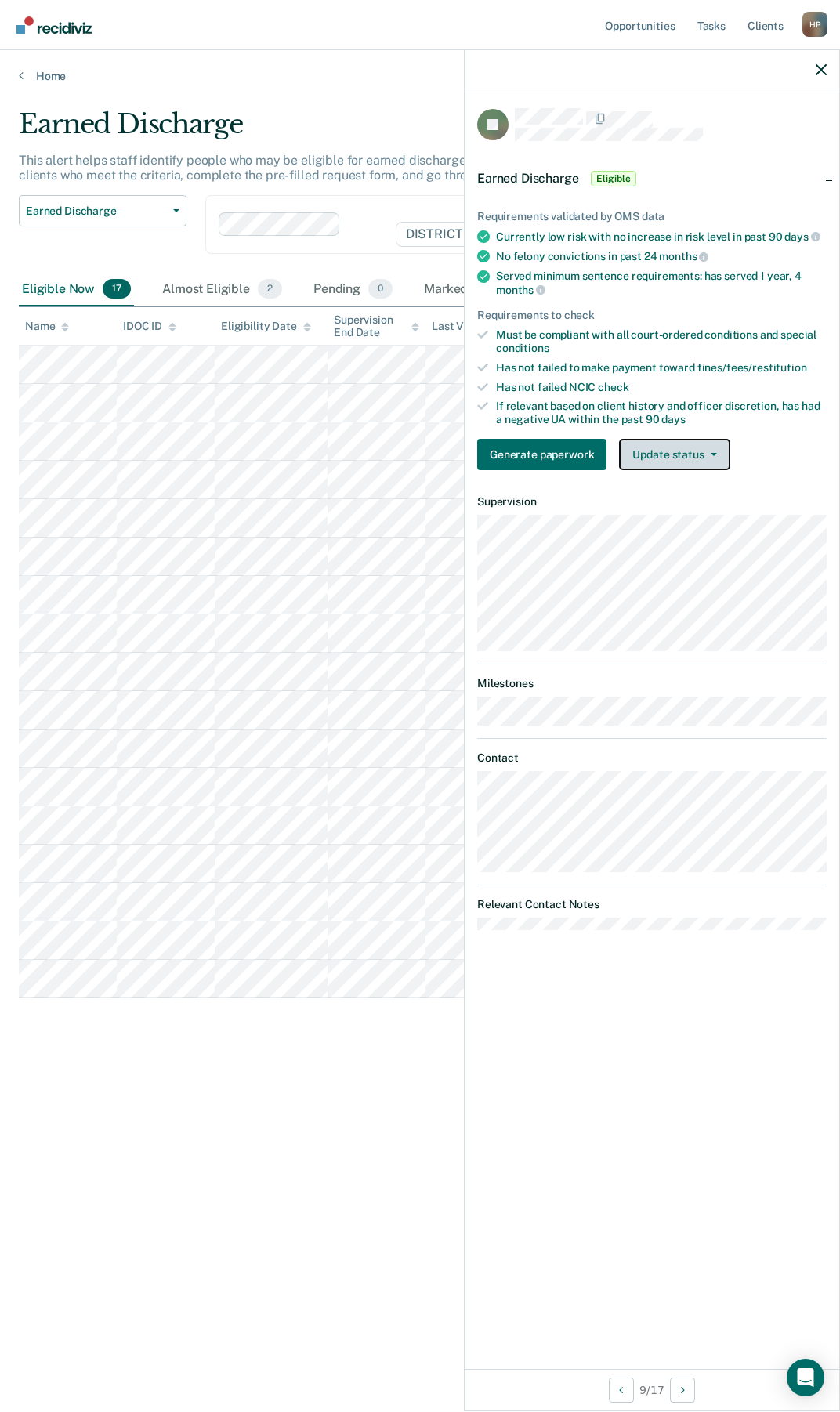
click at [704, 453] on span "button" at bounding box center [710, 455] width 13 height 3
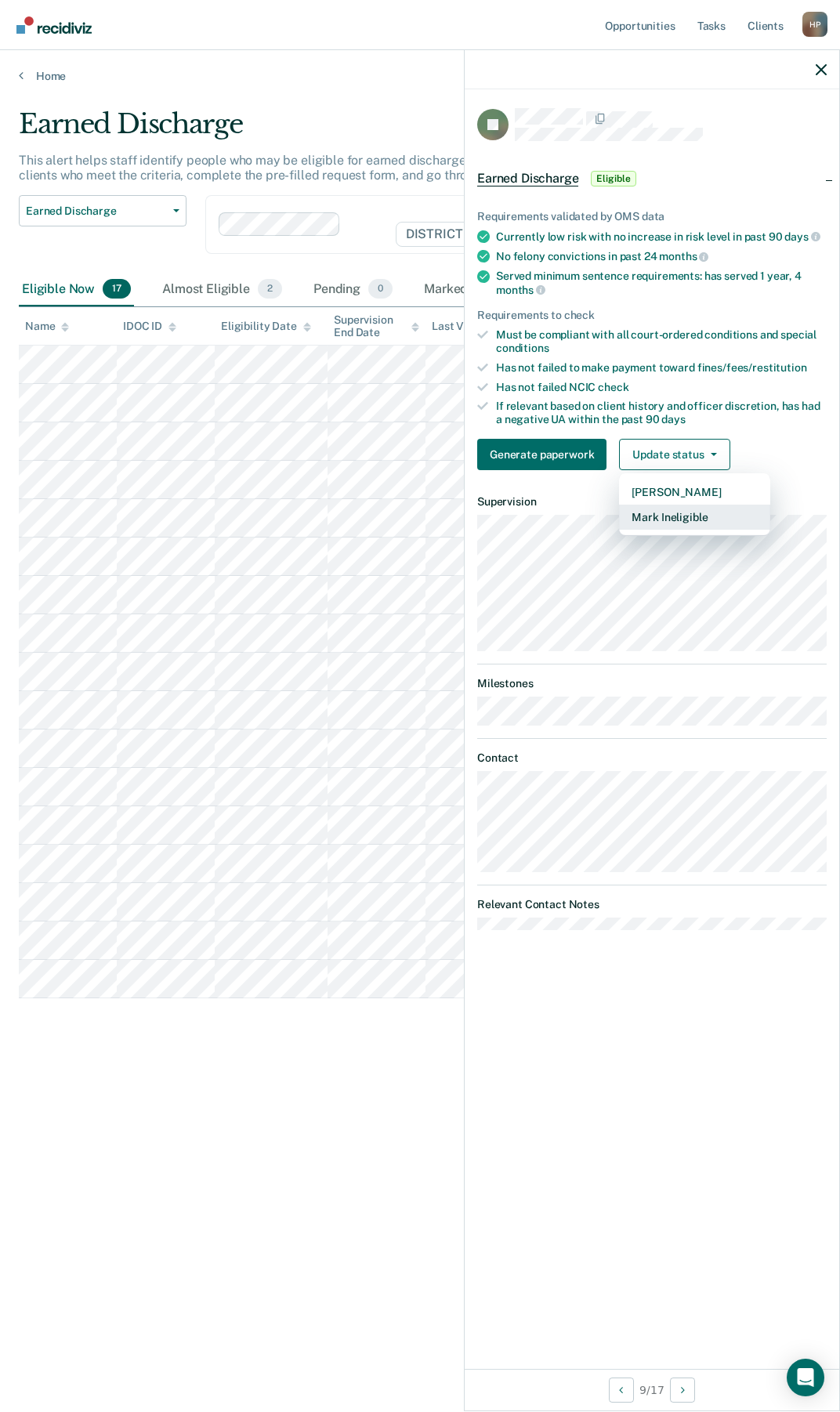
click at [666, 514] on button "Mark Ineligible" at bounding box center [694, 517] width 151 height 25
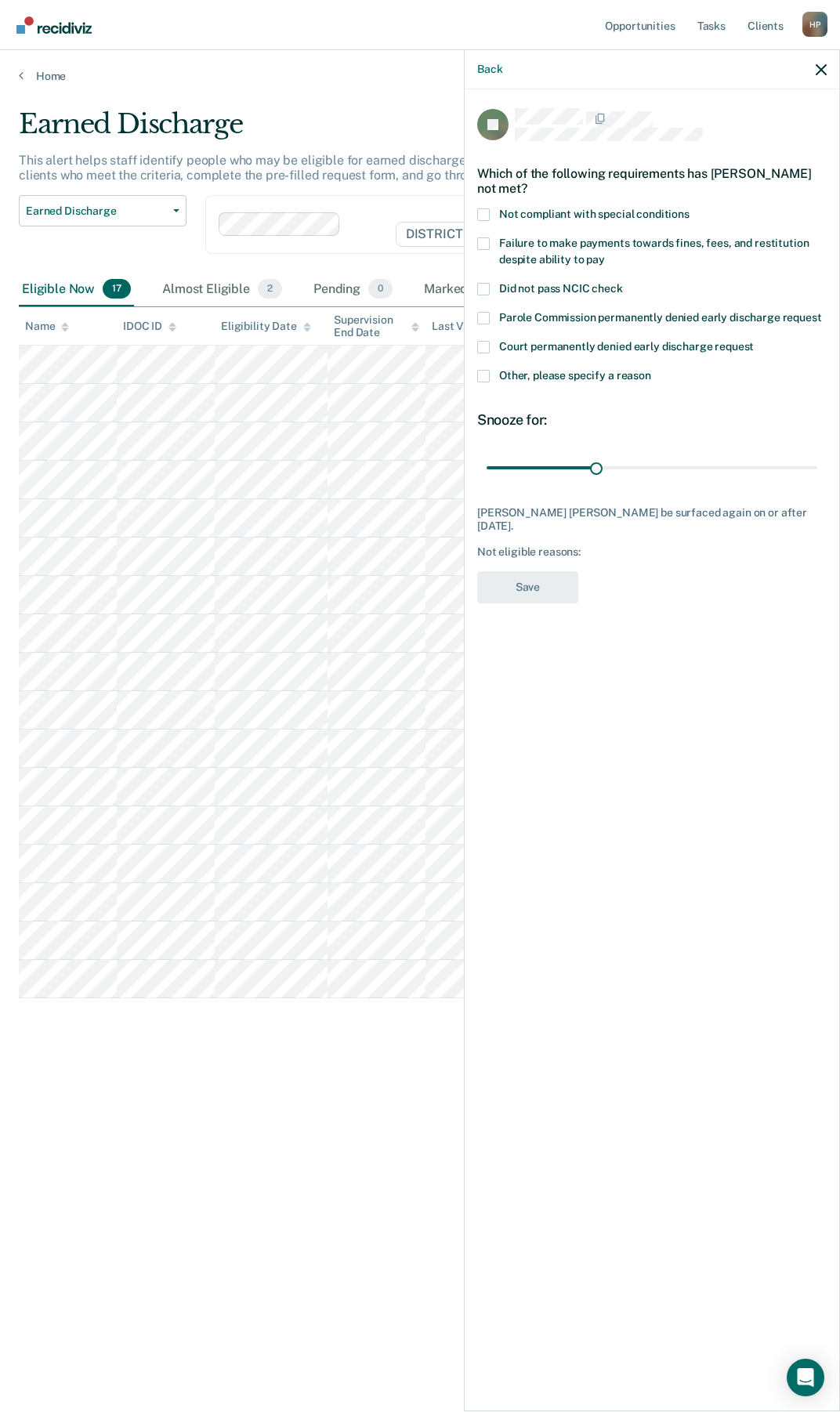
click at [494, 237] on label "Failure to make payments towards fines, fees, and restitution despite ability t…" at bounding box center [652, 253] width 349 height 33
click at [604, 254] on input "Failure to make payments towards fines, fees, and restitution despite ability t…" at bounding box center [604, 254] width 0 height 0
click at [541, 571] on button "Save" at bounding box center [527, 587] width 101 height 32
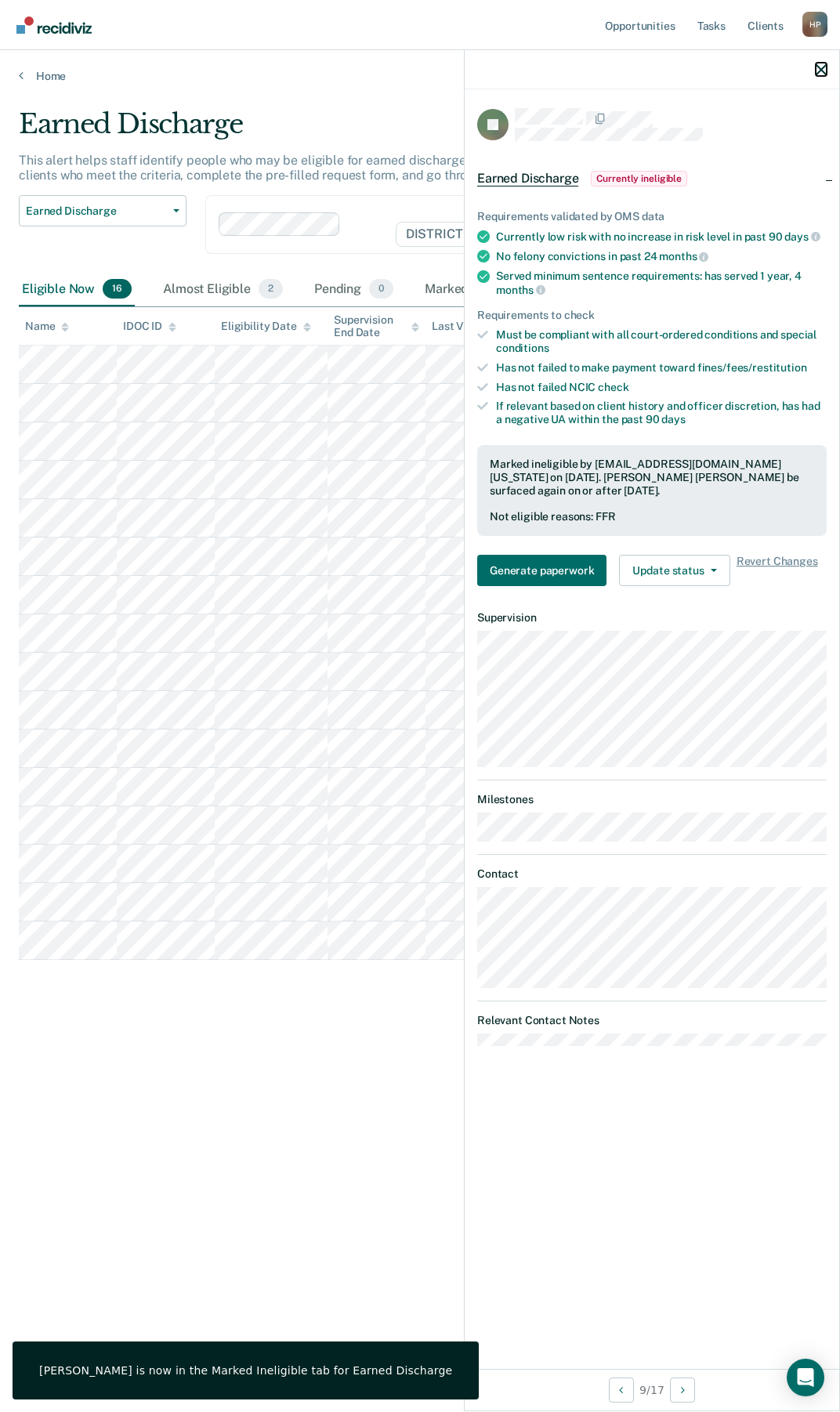
click at [817, 72] on icon "button" at bounding box center [821, 69] width 11 height 11
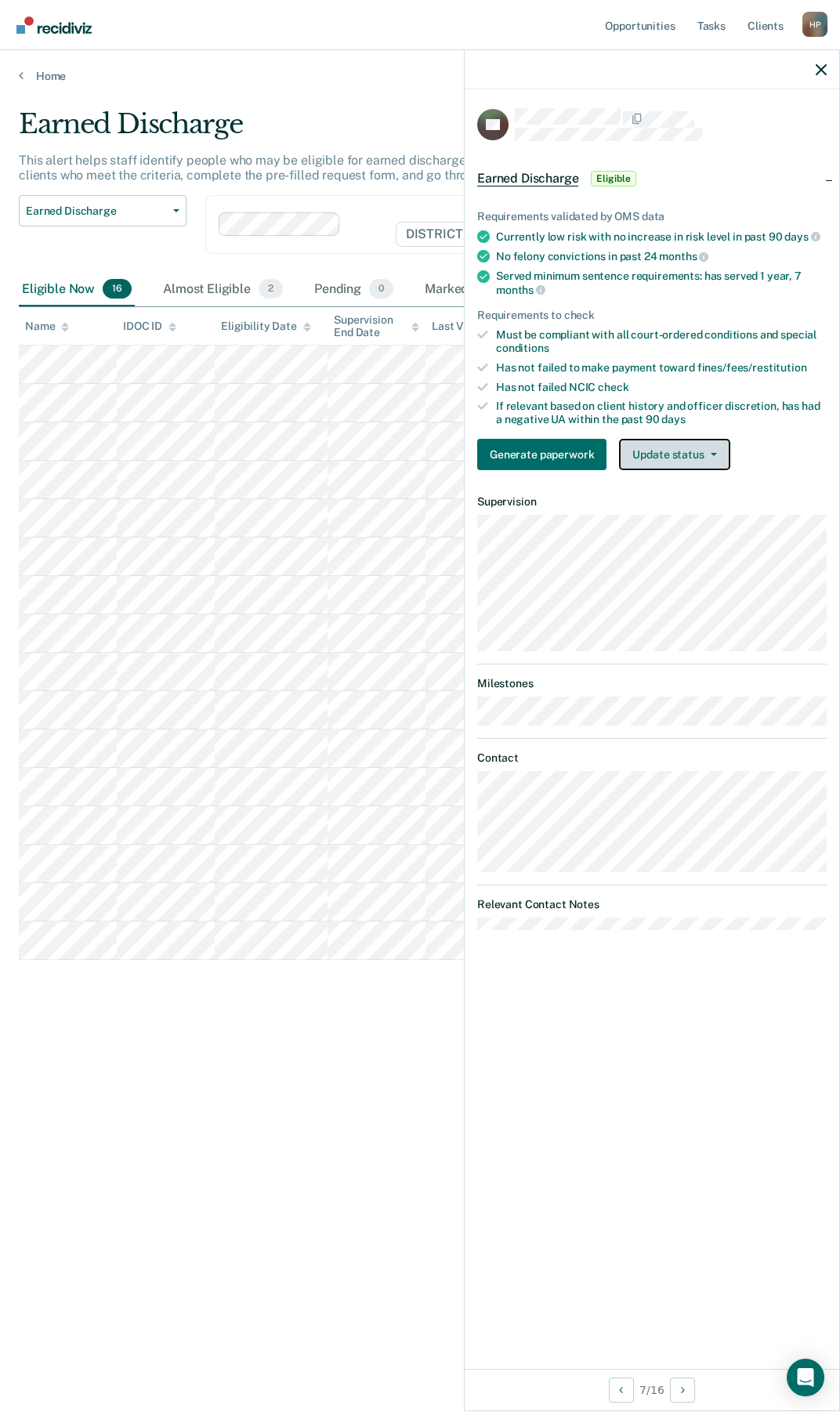
click at [694, 461] on button "Update status" at bounding box center [674, 454] width 110 height 31
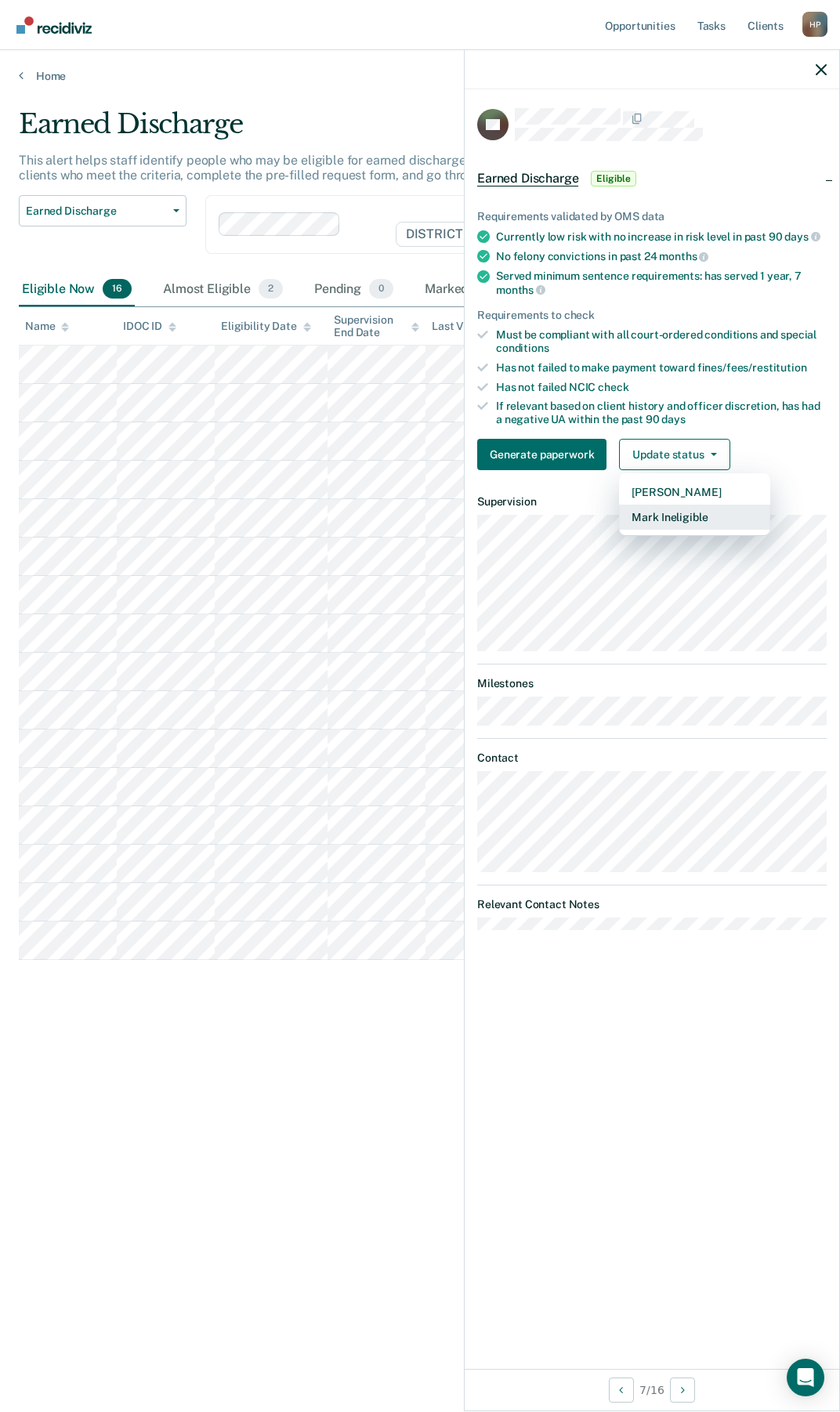
click at [682, 516] on button "Mark Ineligible" at bounding box center [694, 517] width 151 height 25
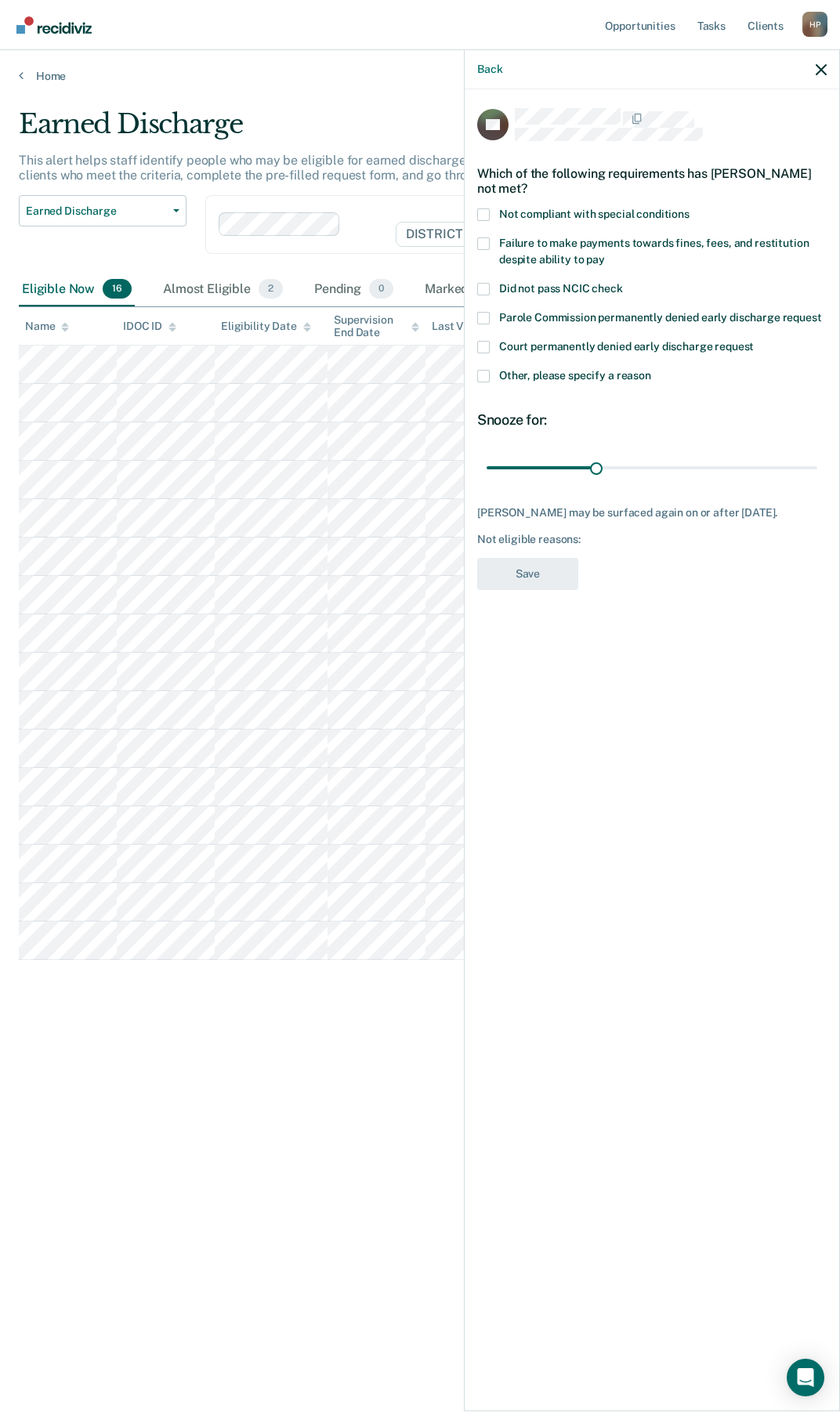
click at [487, 245] on span at bounding box center [483, 243] width 13 height 13
click at [604, 254] on input "Failure to make payments towards fines, fees, and restitution despite ability t…" at bounding box center [604, 254] width 0 height 0
type input "88"
click at [805, 465] on input "range" at bounding box center [651, 467] width 330 height 28
click at [580, 589] on div "BG Which of the following requirements has [PERSON_NAME] not met? Not compliant…" at bounding box center [652, 354] width 349 height 492
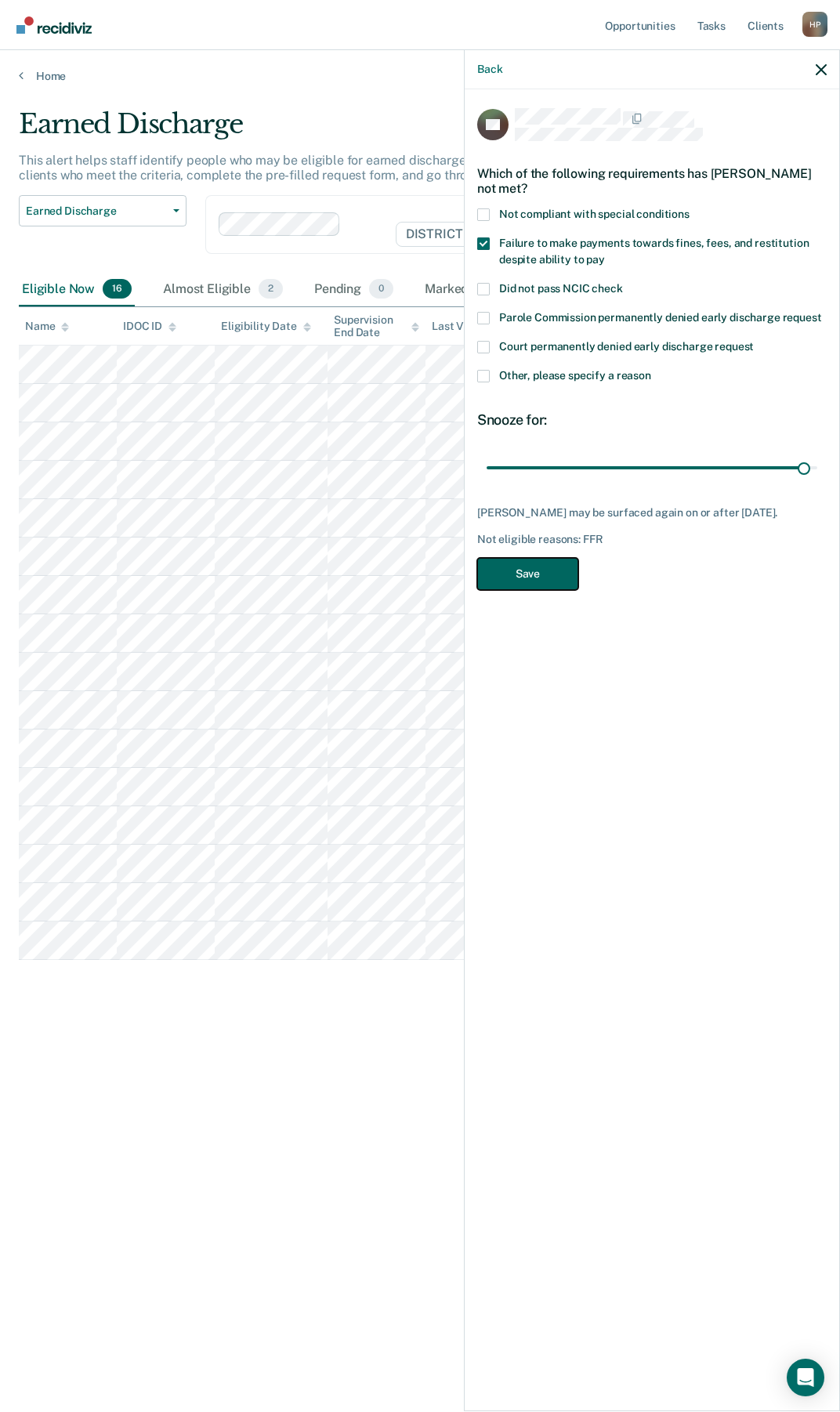
click at [566, 590] on button "Save" at bounding box center [527, 573] width 101 height 32
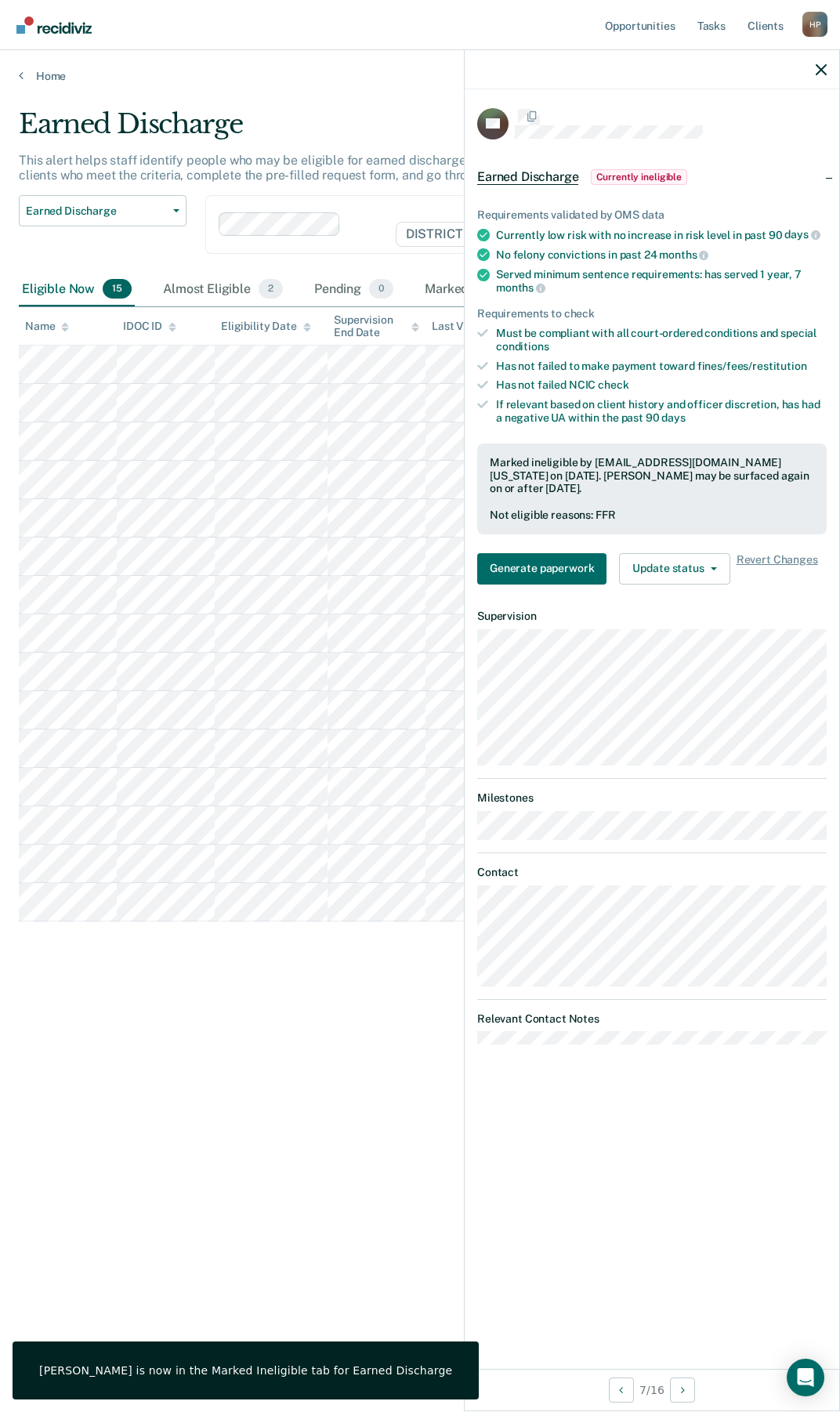
click at [810, 70] on div at bounding box center [652, 69] width 374 height 39
click at [818, 70] on icon "button" at bounding box center [821, 69] width 11 height 11
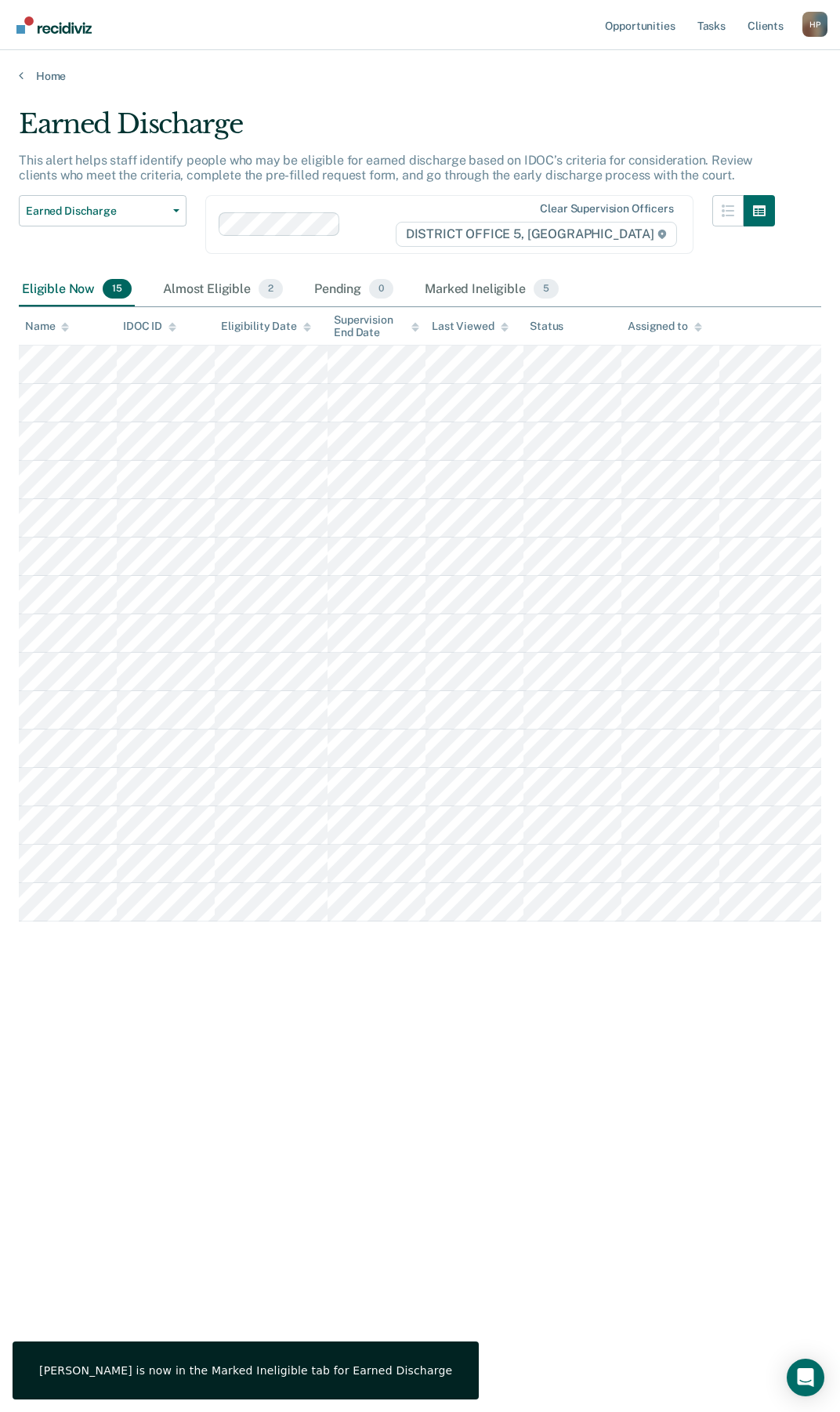
click at [197, 1045] on div "Earned Discharge This alert helps staff identify people who may be eligible for…" at bounding box center [420, 701] width 802 height 1186
click at [483, 280] on div "Marked Ineligible 5" at bounding box center [491, 289] width 140 height 34
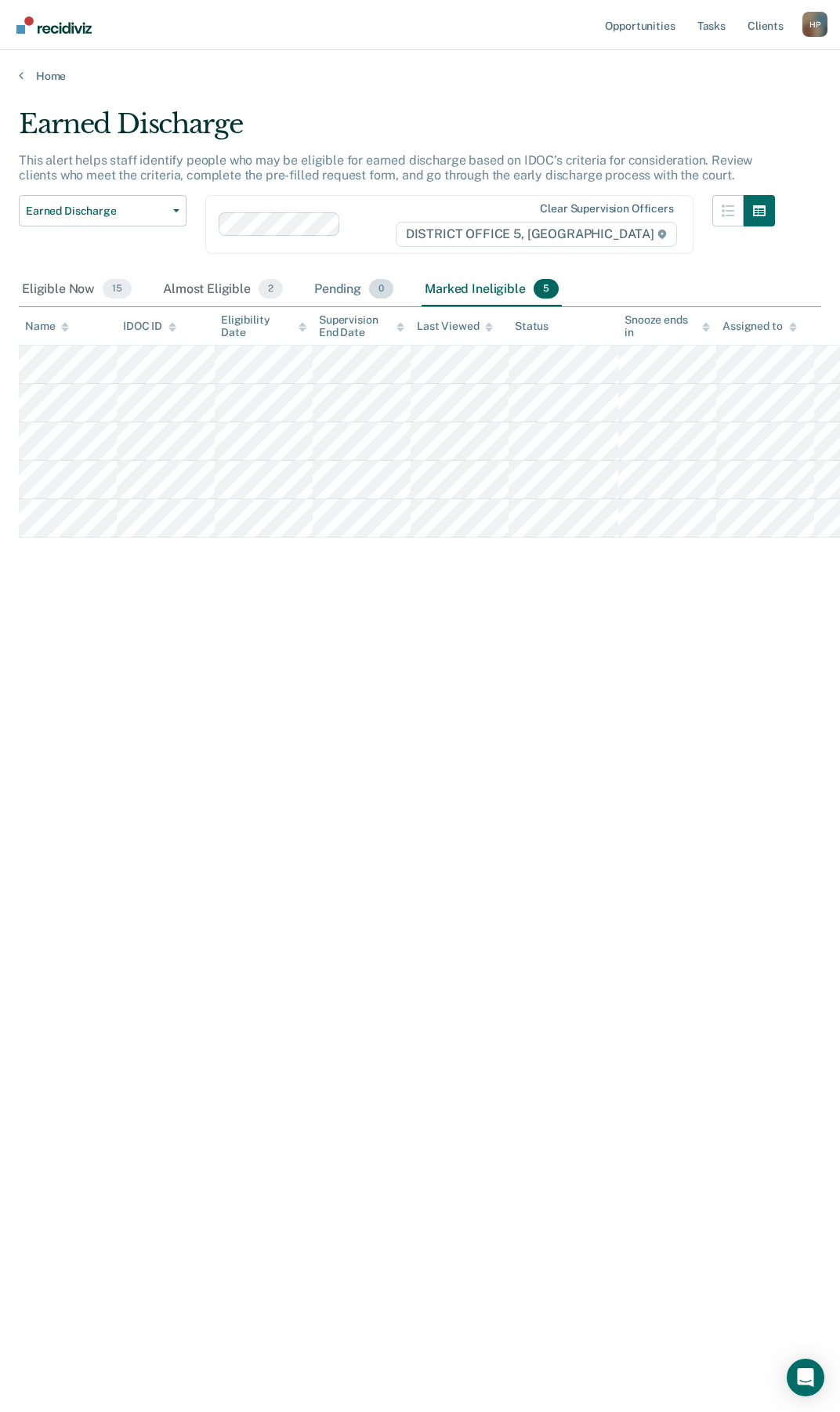
click at [343, 287] on div "Pending 0" at bounding box center [354, 289] width 85 height 34
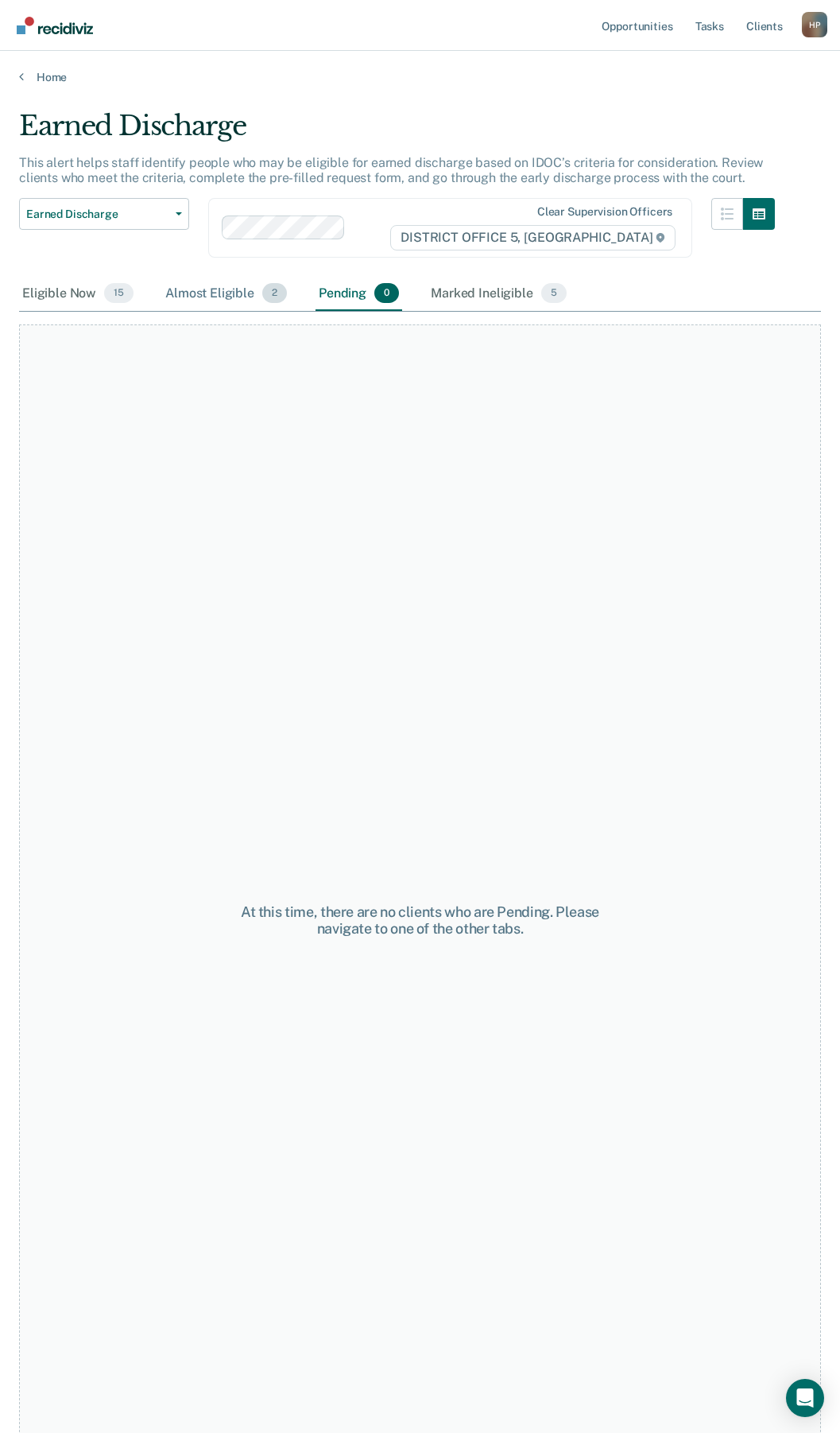
click at [221, 295] on div "Almost Eligible 2" at bounding box center [226, 294] width 128 height 35
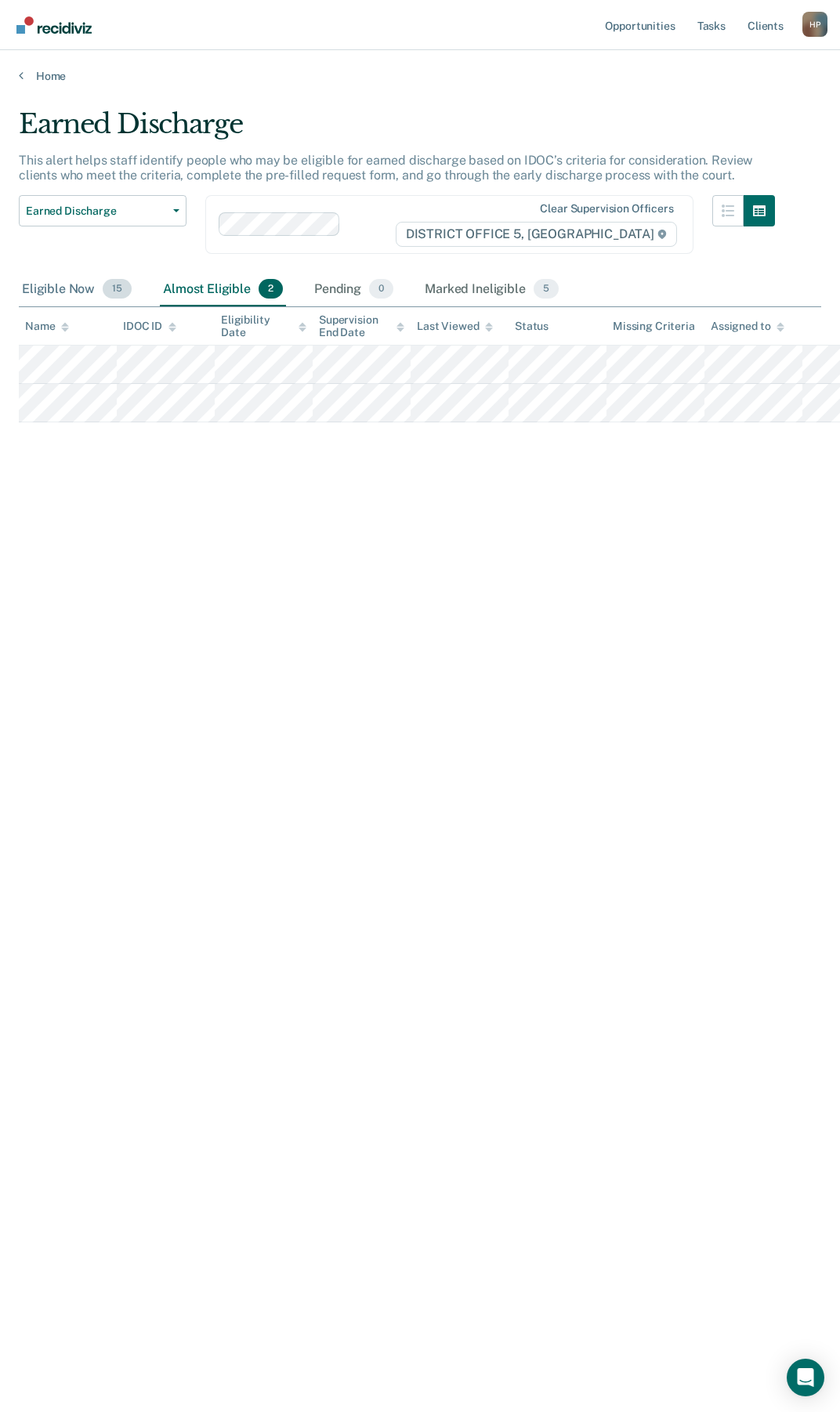
click at [99, 298] on div "Eligible Now 15" at bounding box center [76, 289] width 116 height 34
